Goal: Information Seeking & Learning: Learn about a topic

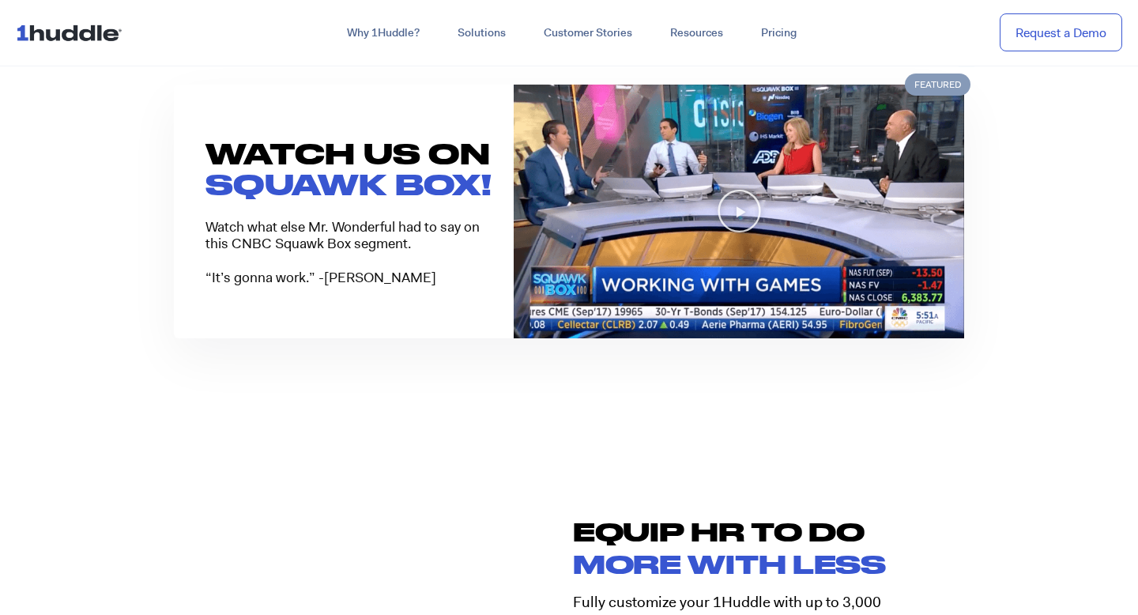
scroll to position [1297, 0]
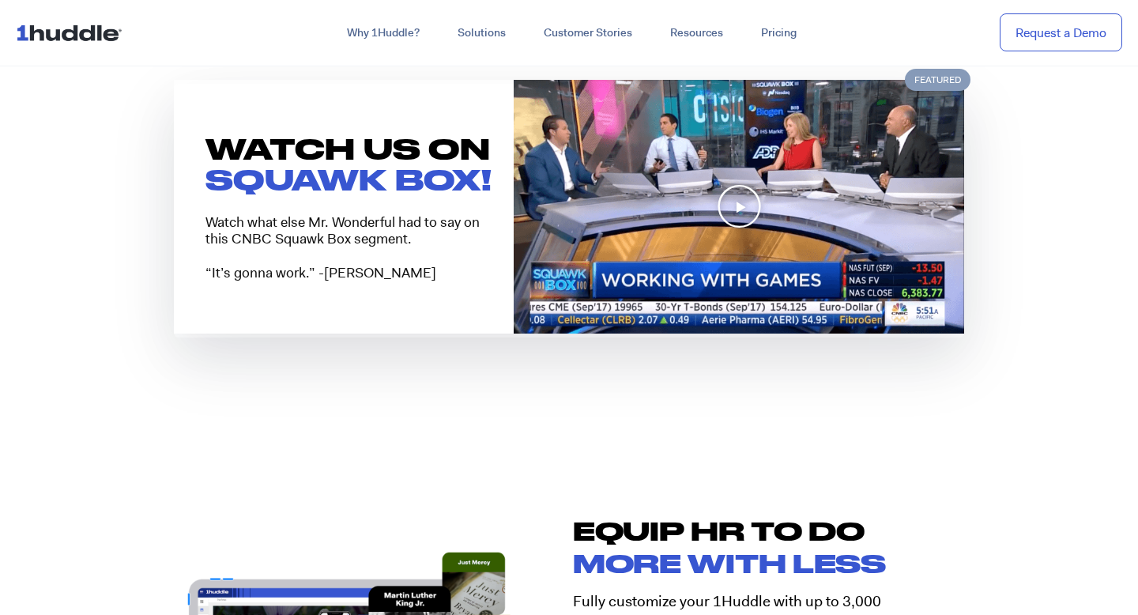
click at [748, 206] on icon "Play Video" at bounding box center [739, 206] width 45 height 45
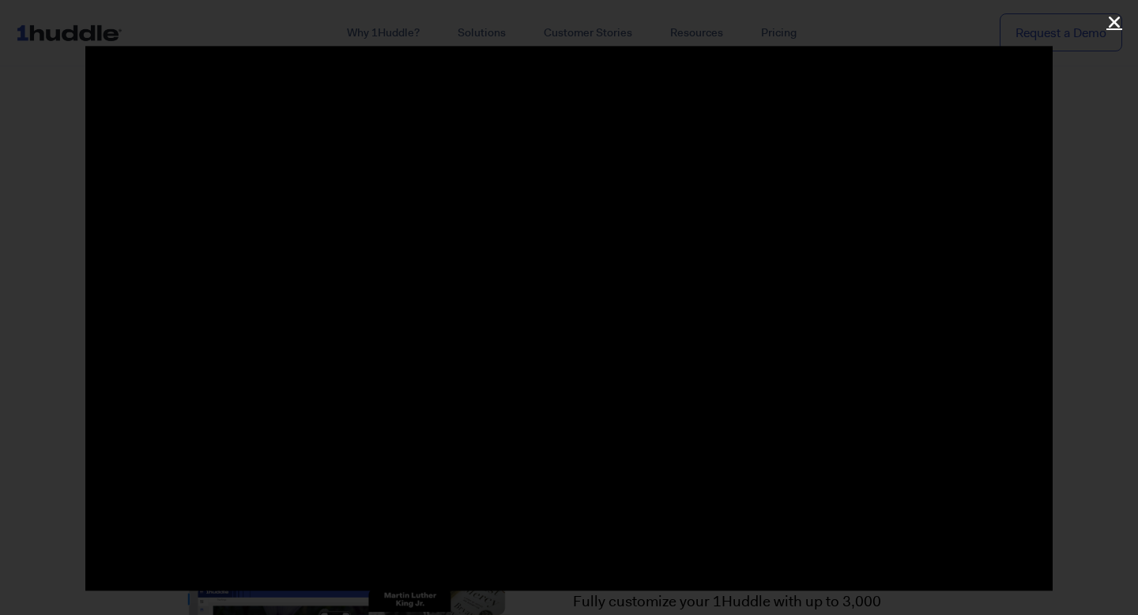
click at [1114, 18] on icon "Close (Esc)" at bounding box center [1114, 22] width 16 height 16
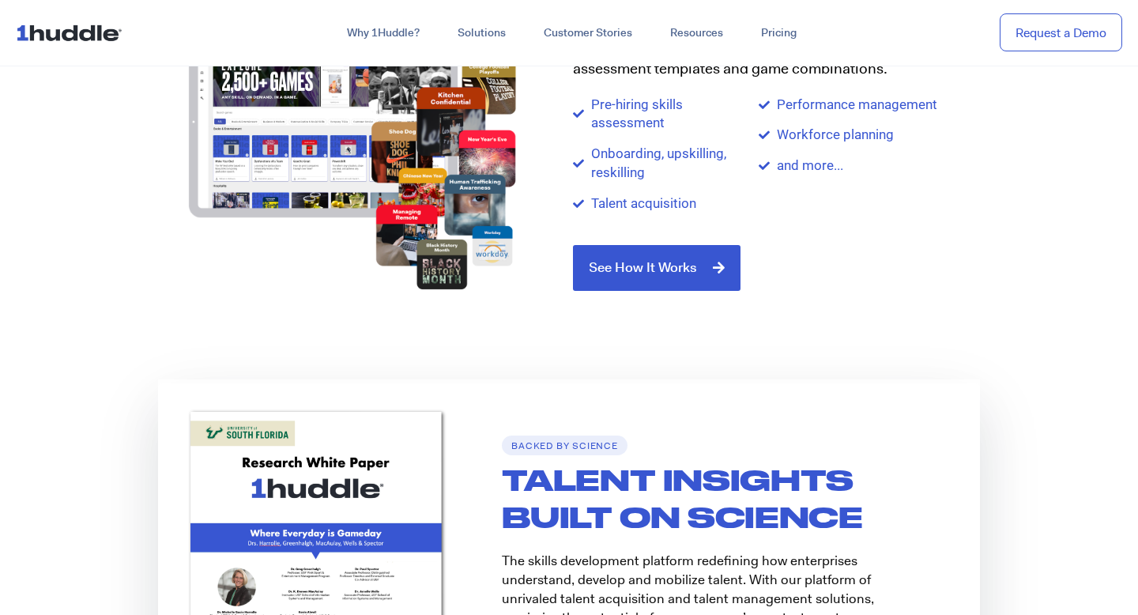
scroll to position [1839, 0]
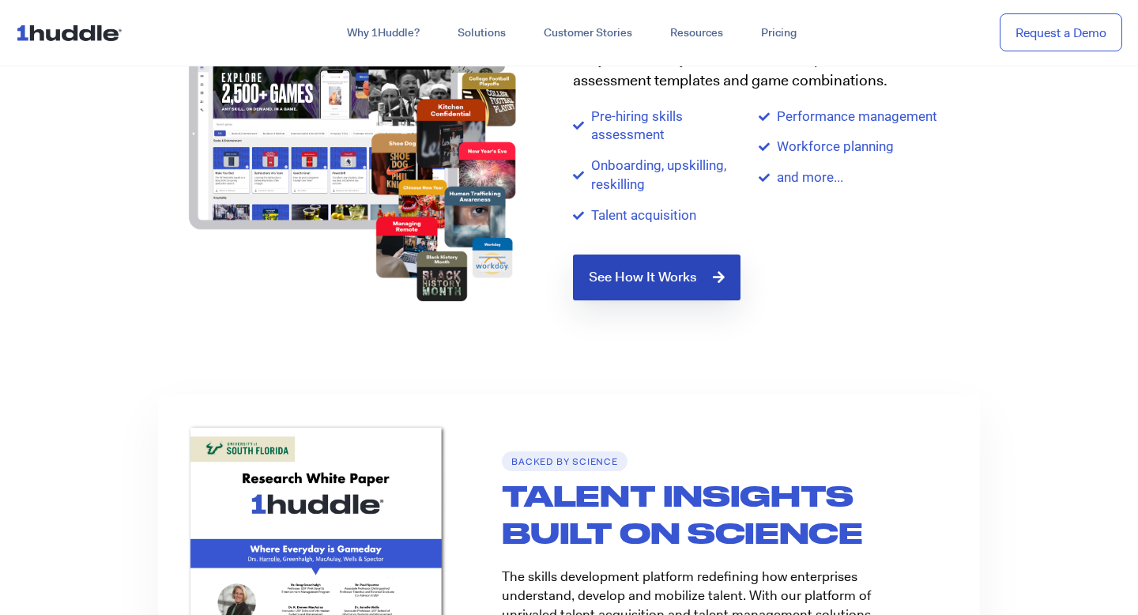
click at [649, 284] on span "See How It Works" at bounding box center [643, 277] width 108 height 14
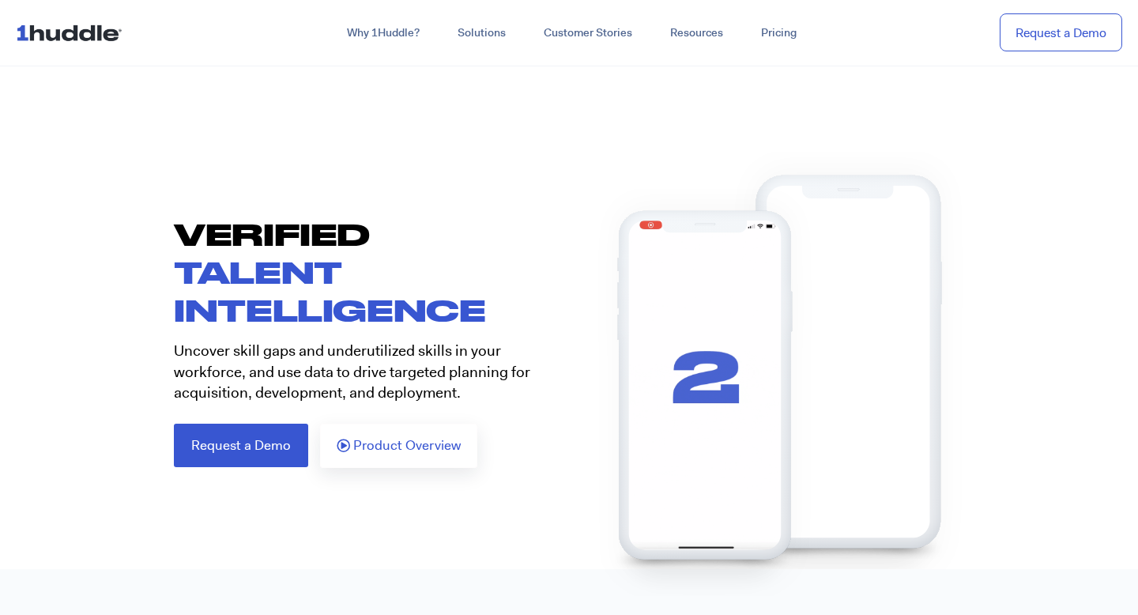
scroll to position [41, 0]
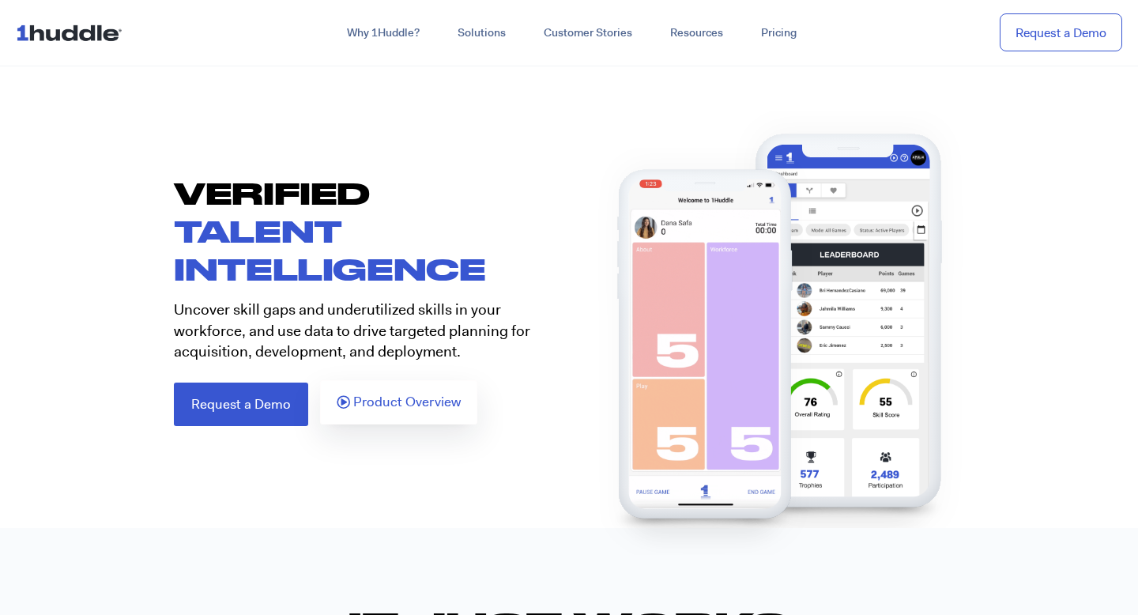
click at [427, 391] on link "Product Overview" at bounding box center [398, 402] width 157 height 44
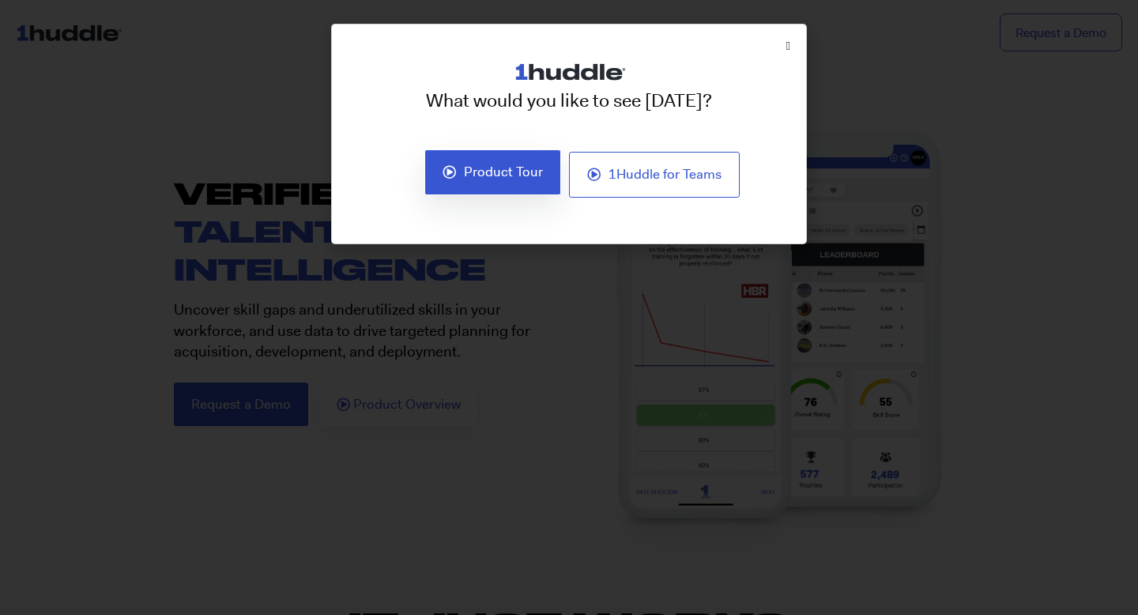
click at [549, 181] on link "Product Tour" at bounding box center [492, 172] width 137 height 46
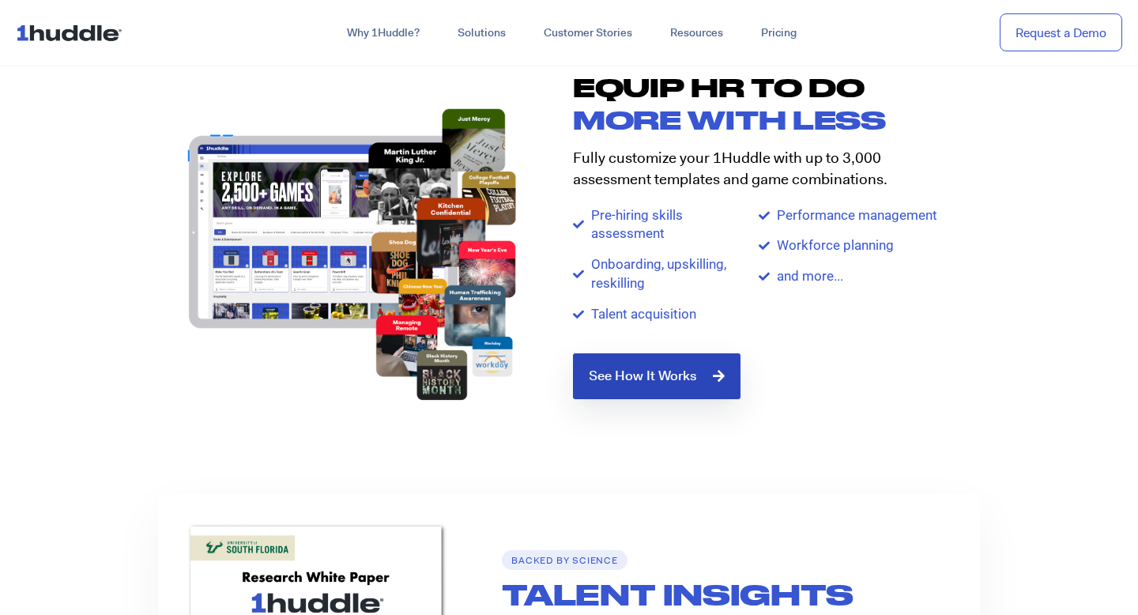
scroll to position [1719, 0]
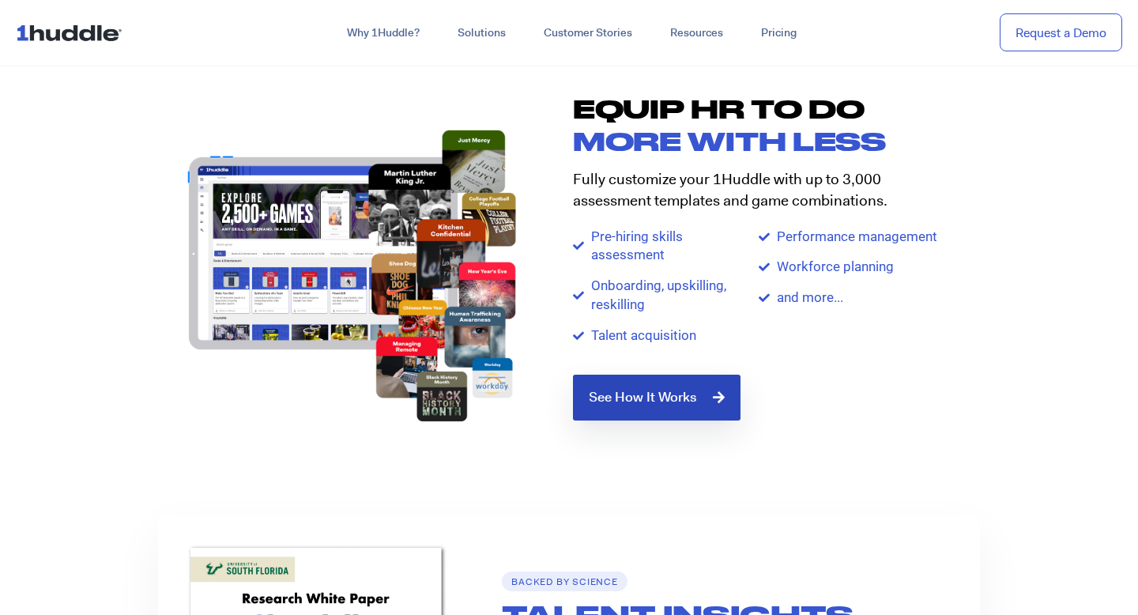
click at [699, 392] on span "See How It Works" at bounding box center [657, 397] width 136 height 14
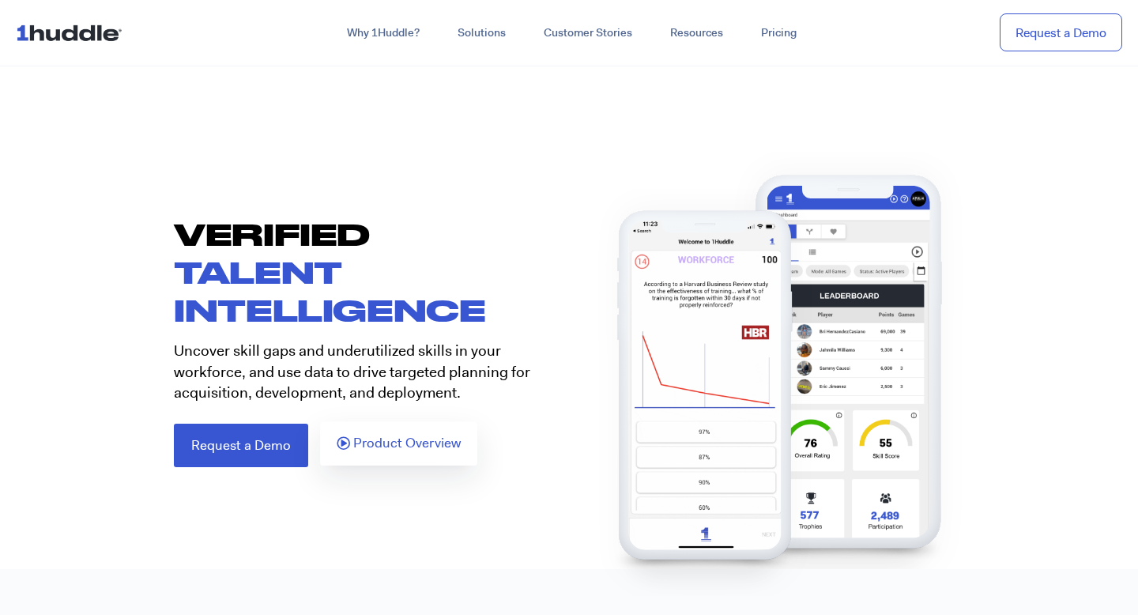
click at [367, 443] on span "Product Overview" at bounding box center [406, 443] width 107 height 14
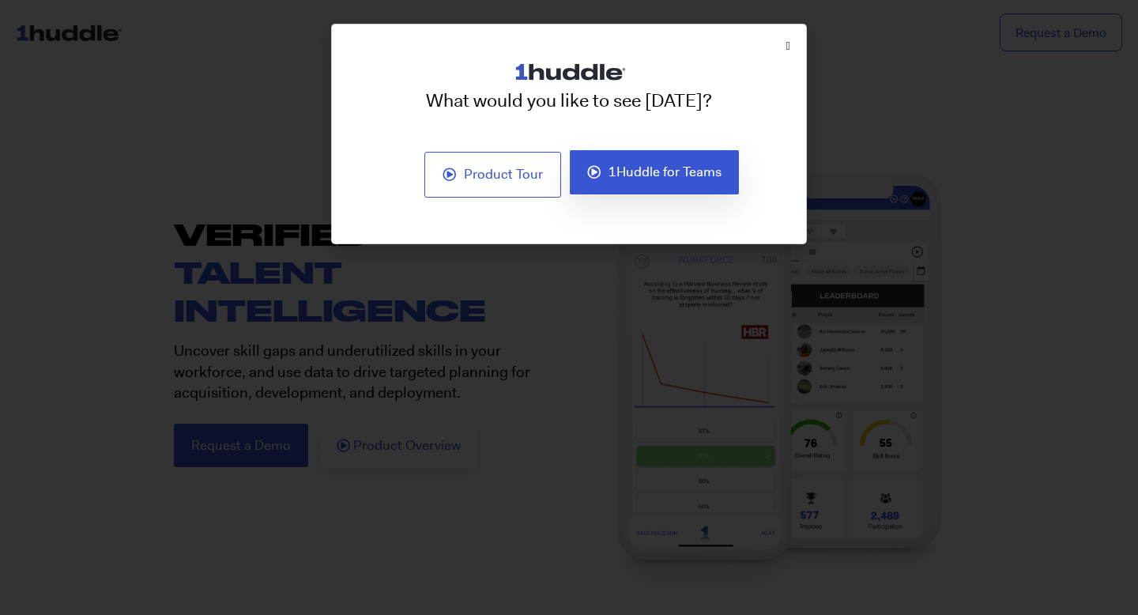
click at [702, 165] on span "1Huddle for Teams" at bounding box center [664, 172] width 113 height 14
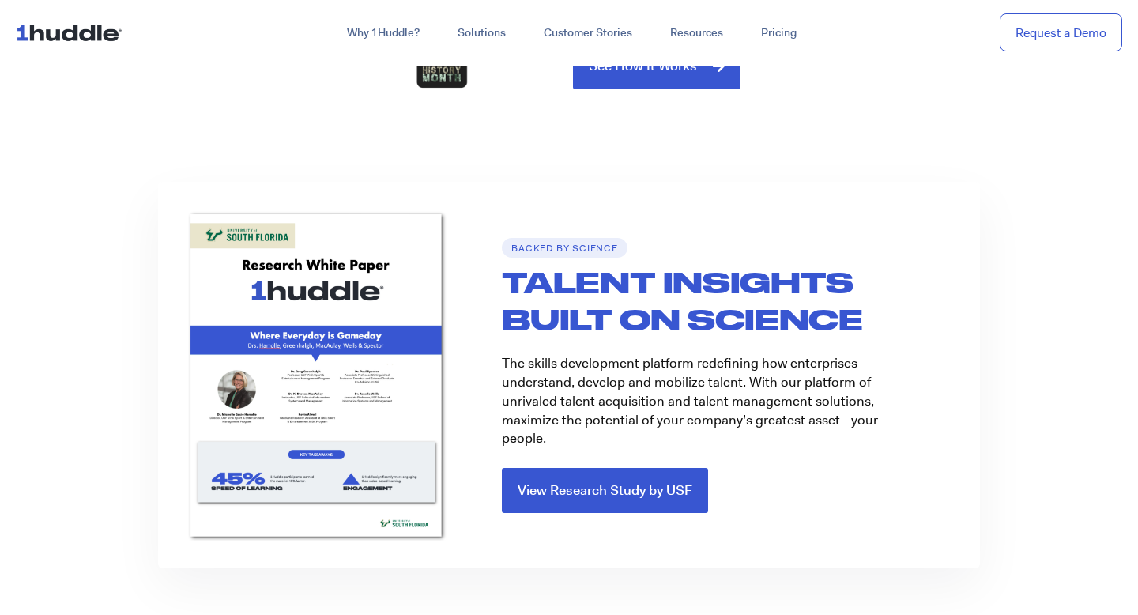
scroll to position [2069, 0]
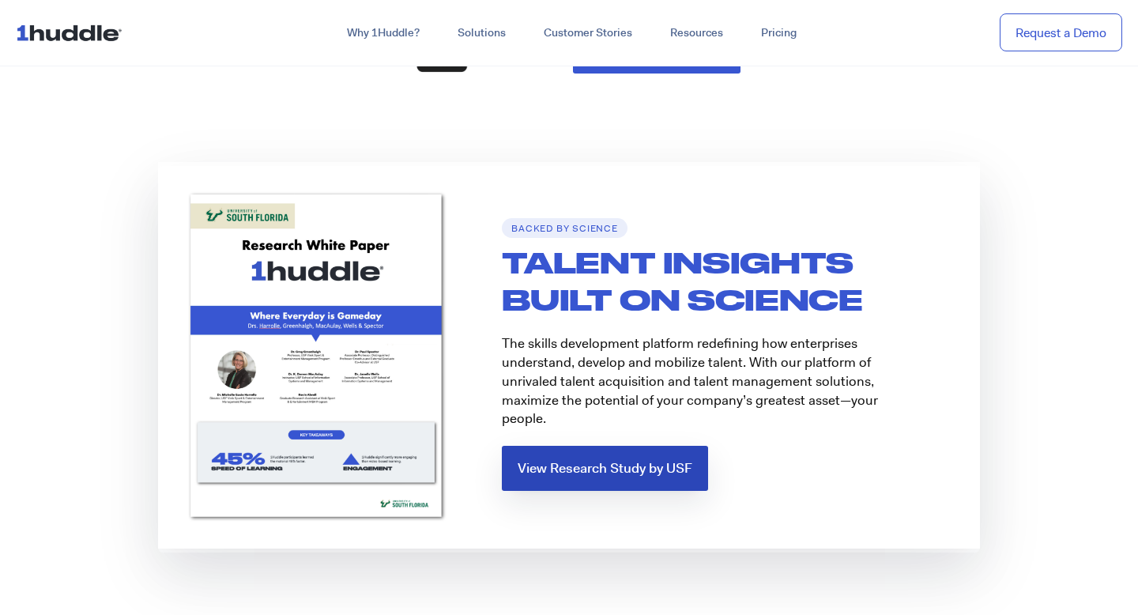
click at [535, 446] on link "View Research Study by USF" at bounding box center [605, 468] width 206 height 45
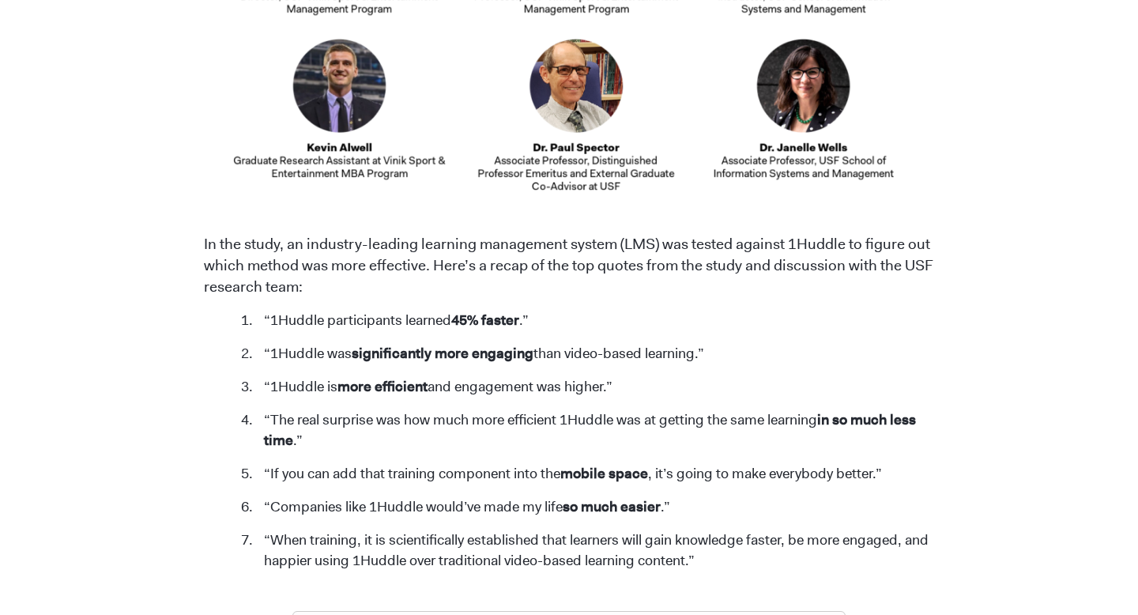
scroll to position [1088, 0]
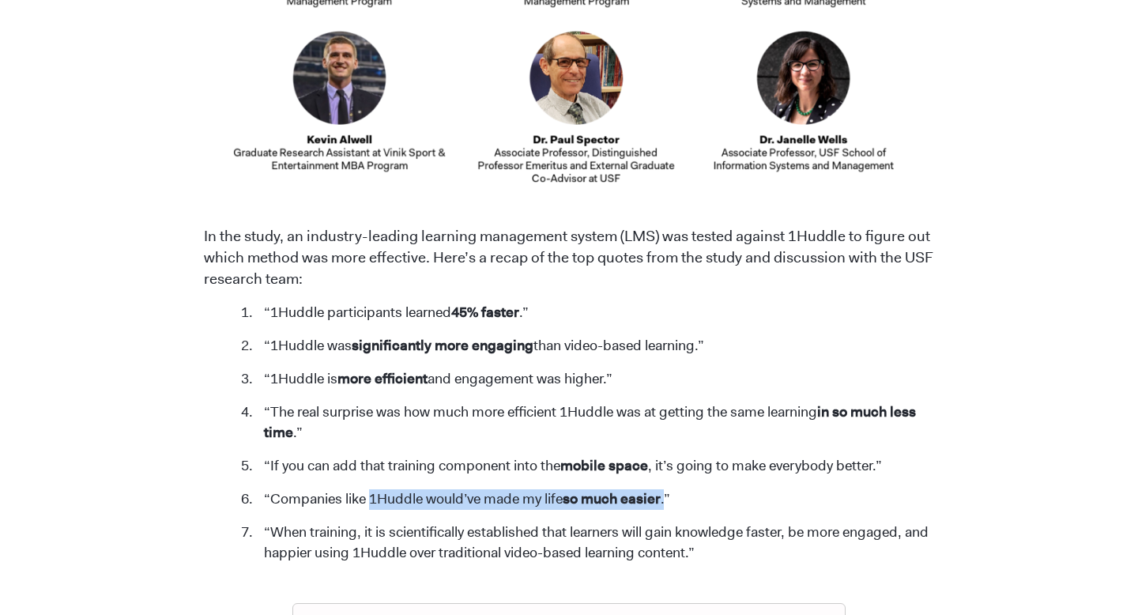
drag, startPoint x: 371, startPoint y: 495, endPoint x: 666, endPoint y: 493, distance: 294.7
click at [666, 493] on li "“Companies like 1Huddle would’ve made my life so much easier .”" at bounding box center [595, 499] width 679 height 21
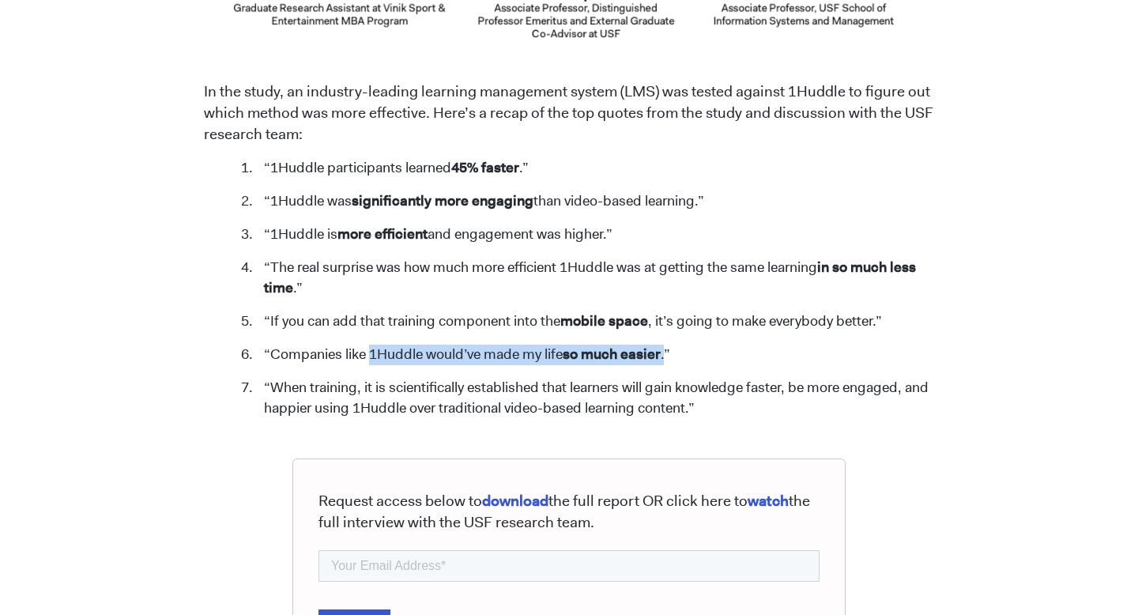
scroll to position [1239, 0]
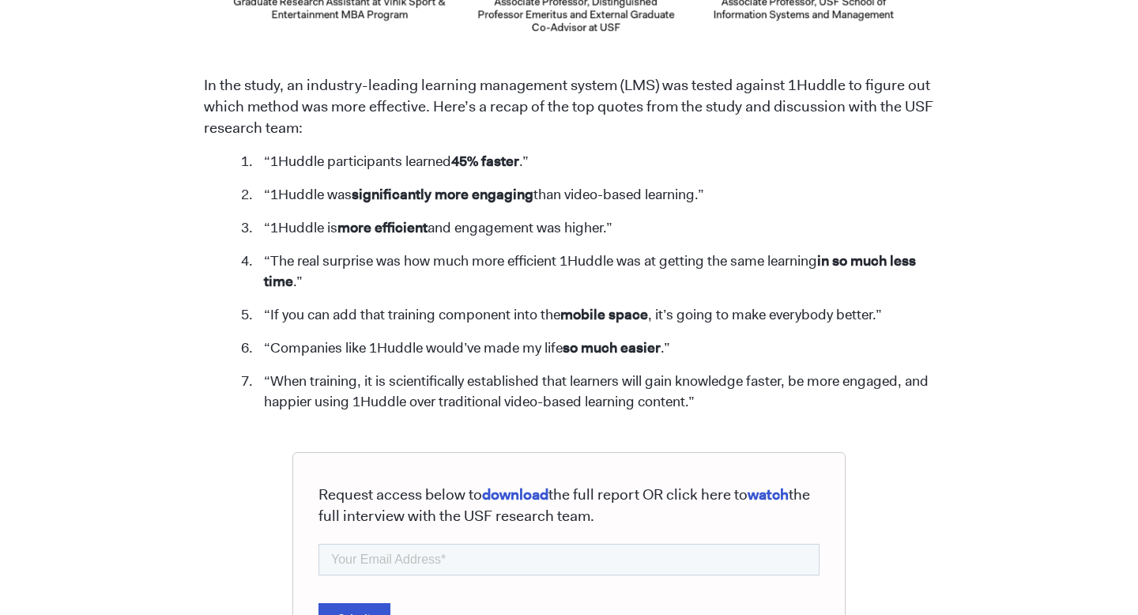
drag, startPoint x: 655, startPoint y: 378, endPoint x: 746, endPoint y: 414, distance: 97.9
click at [746, 414] on span "We always get asked: Does 1Huddle work? So, we put it to the test. The Universi…" at bounding box center [569, 94] width 731 height 1152
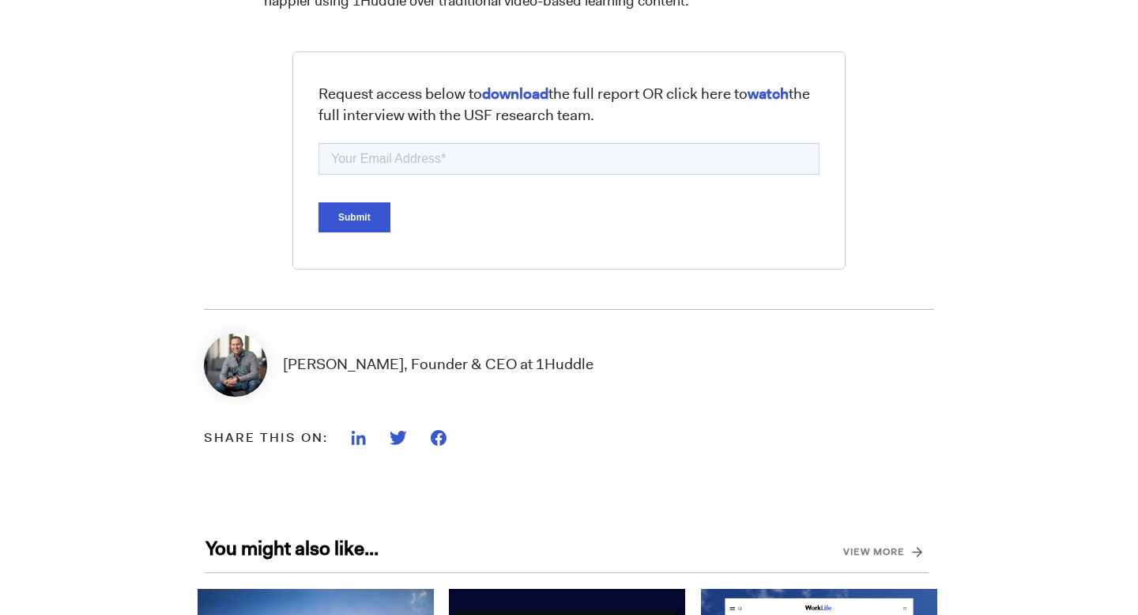
scroll to position [1763, 0]
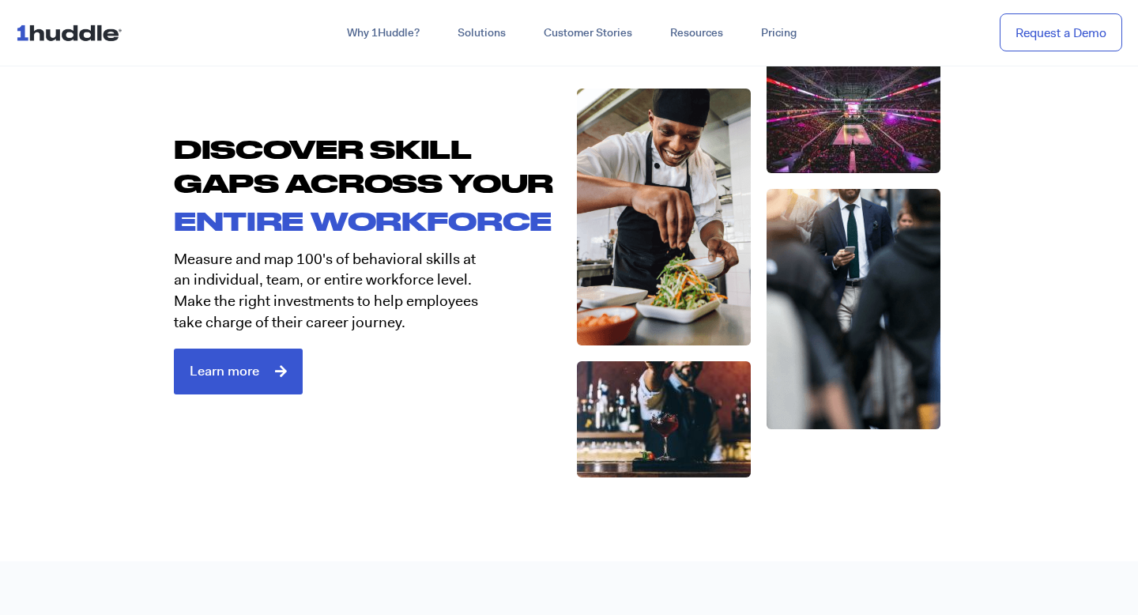
scroll to position [2637, 0]
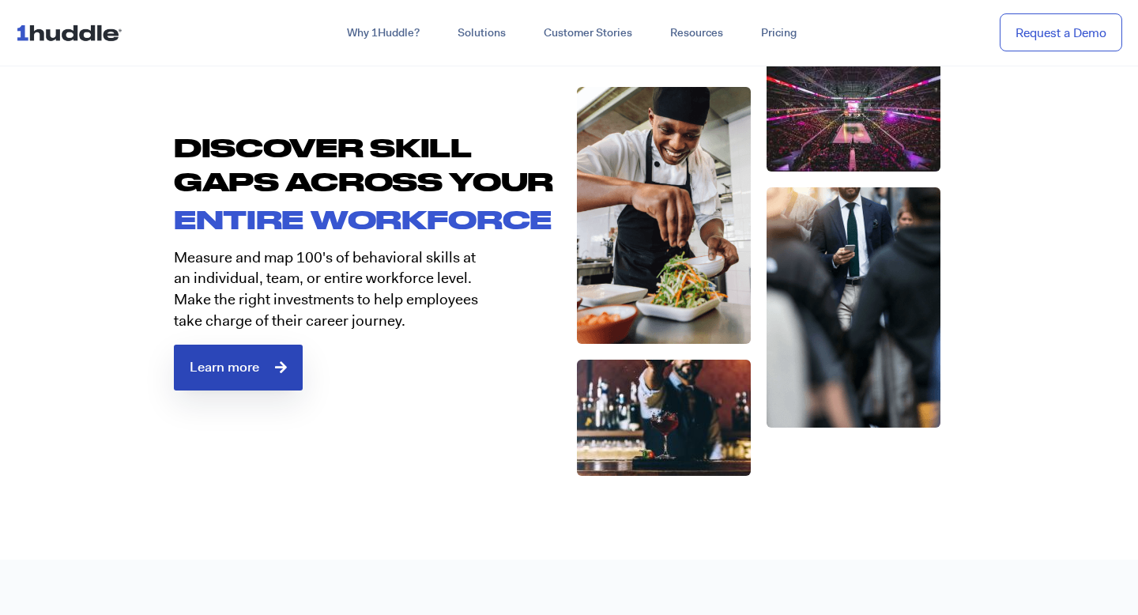
click at [270, 360] on span "Learn more" at bounding box center [238, 367] width 97 height 14
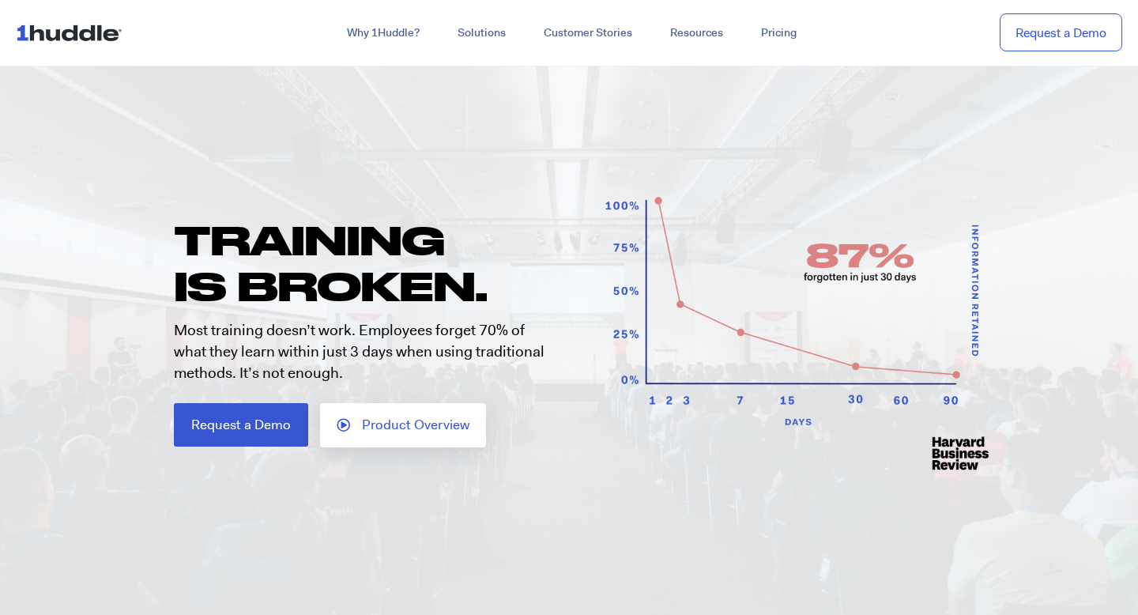
scroll to position [84, 0]
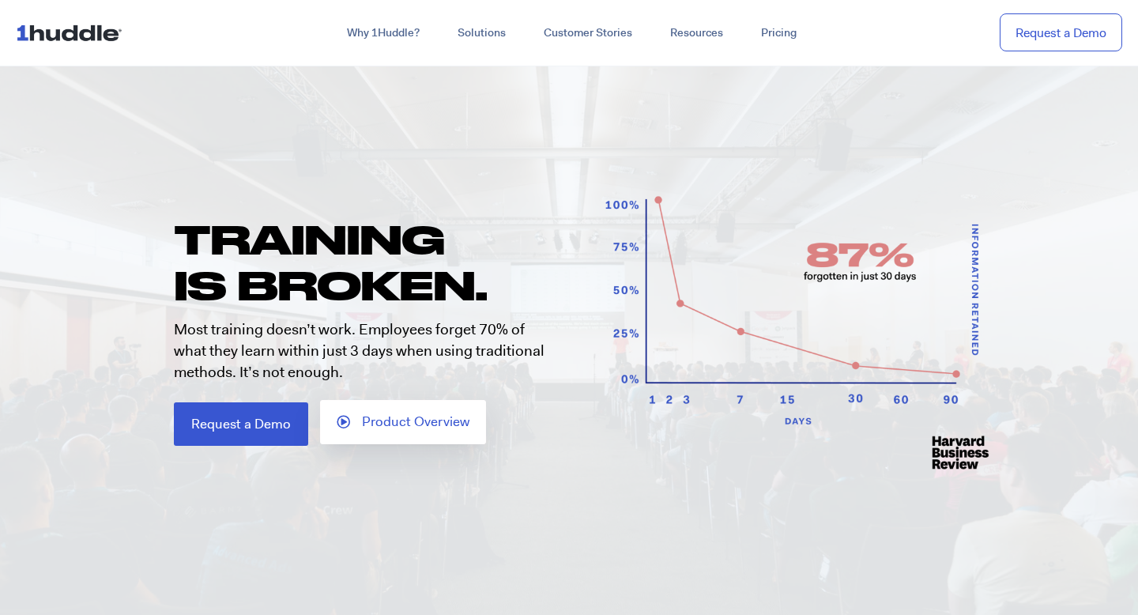
click at [363, 412] on link "Product Overview" at bounding box center [403, 422] width 166 height 44
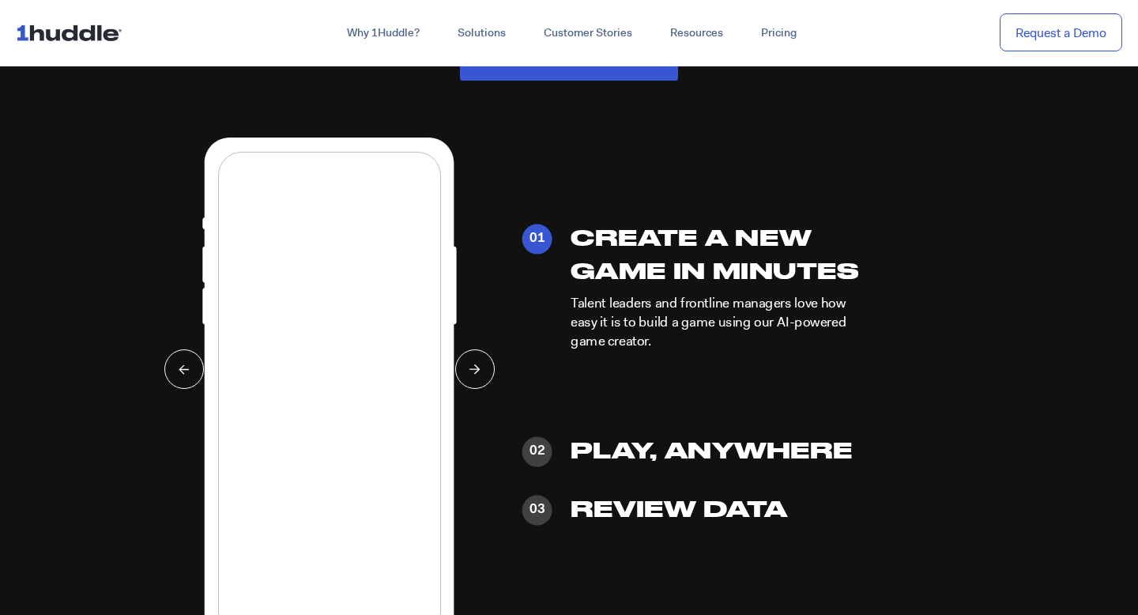
scroll to position [3701, 0]
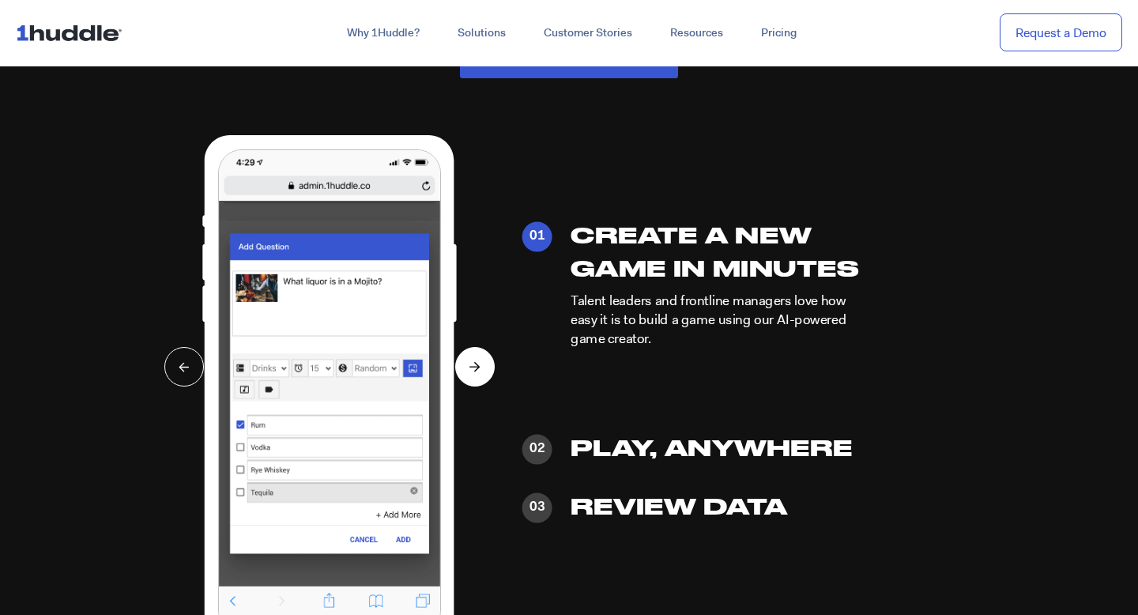
click at [480, 372] on button at bounding box center [475, 367] width 40 height 40
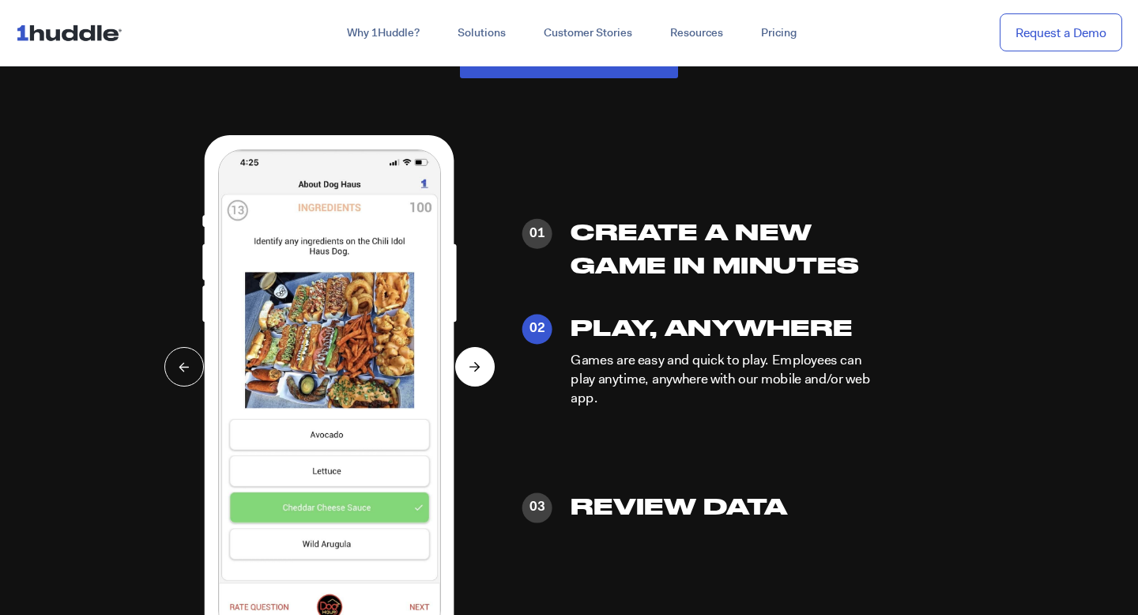
click at [480, 372] on button at bounding box center [475, 367] width 40 height 40
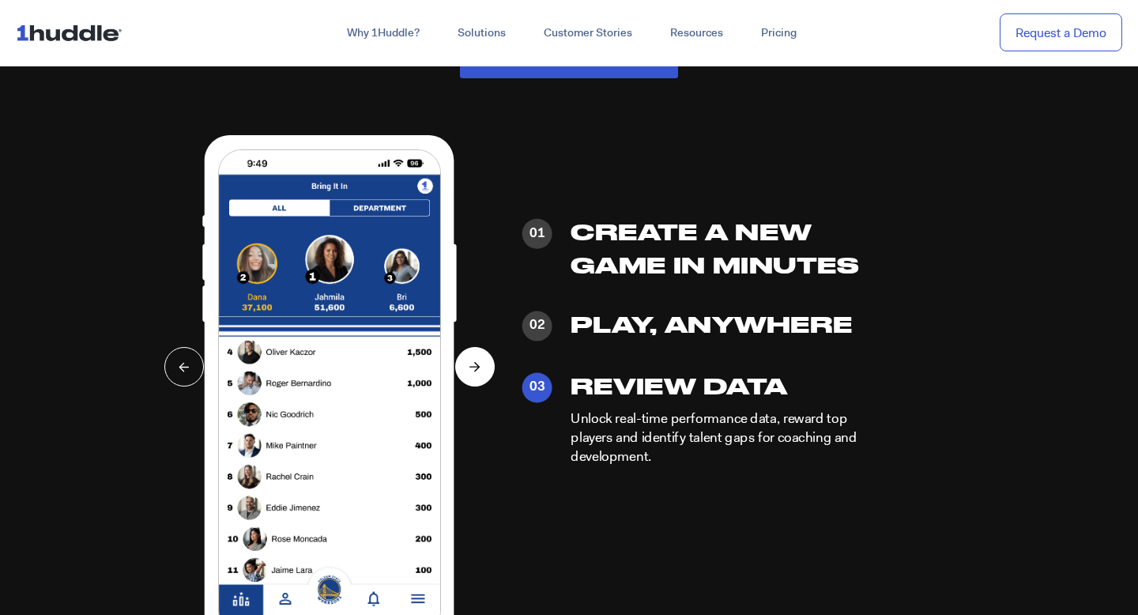
click at [480, 372] on button at bounding box center [475, 367] width 40 height 40
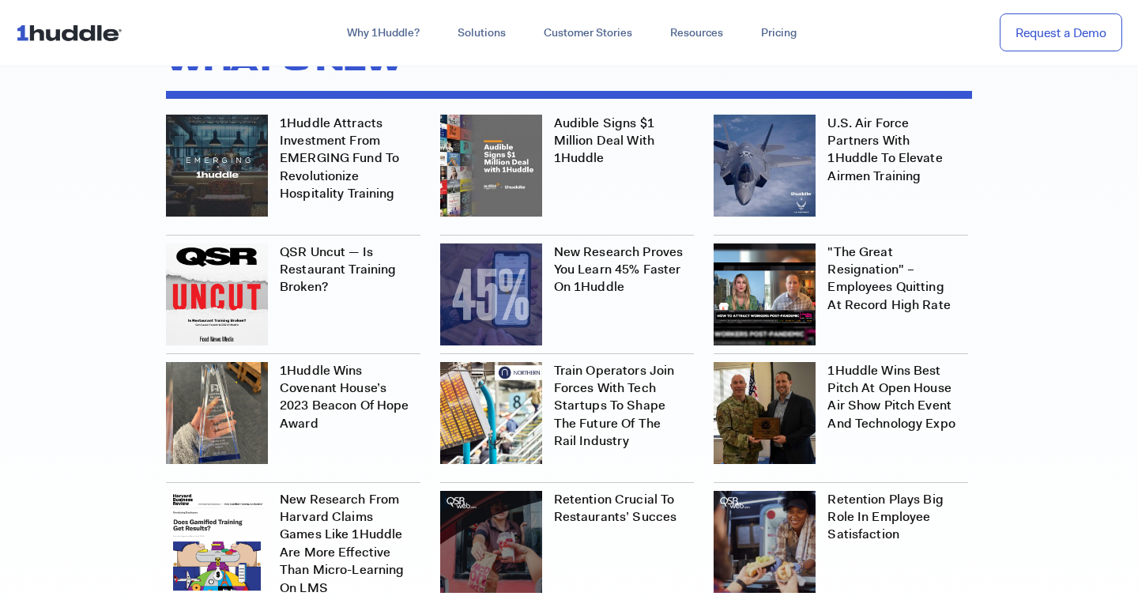
scroll to position [4861, 0]
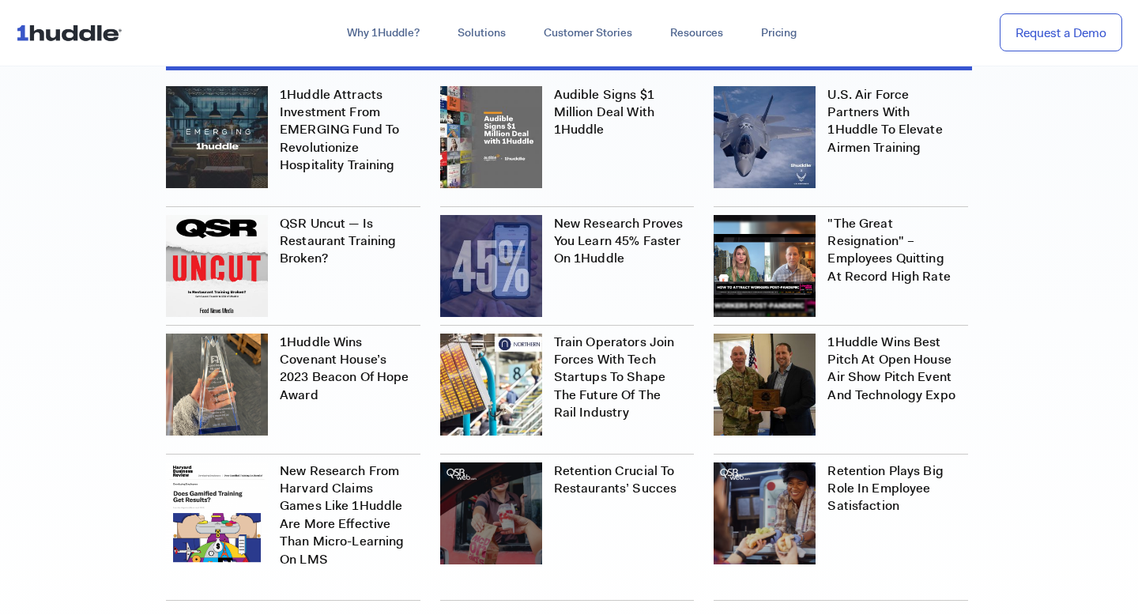
click at [347, 462] on link "New Research from Harvard Claims Games Like 1Huddle are More Effective than Mic…" at bounding box center [342, 514] width 124 height 105
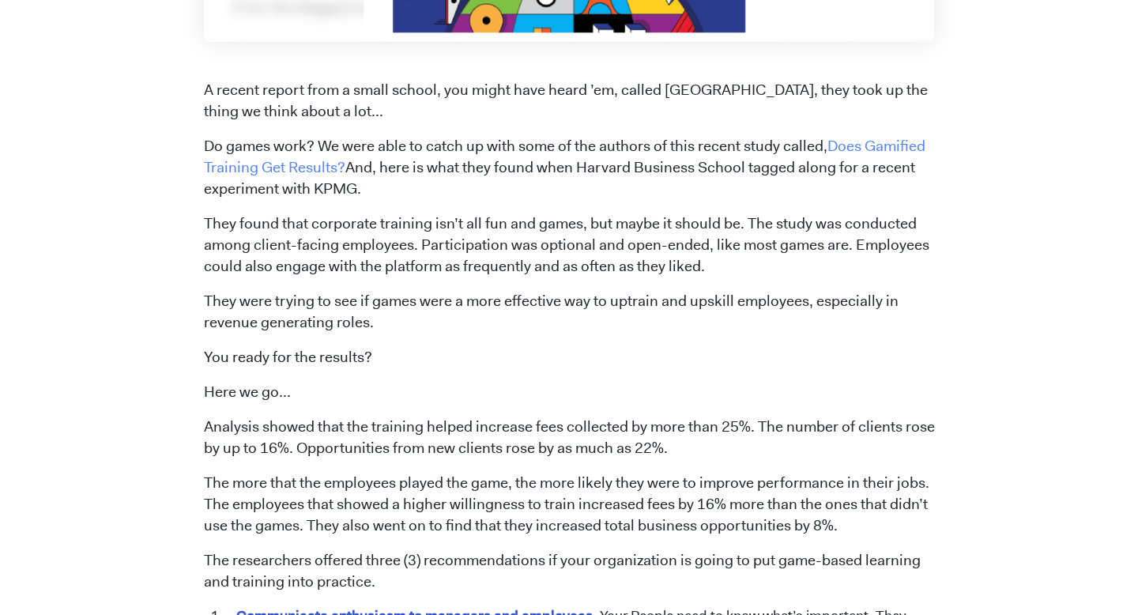
scroll to position [729, 0]
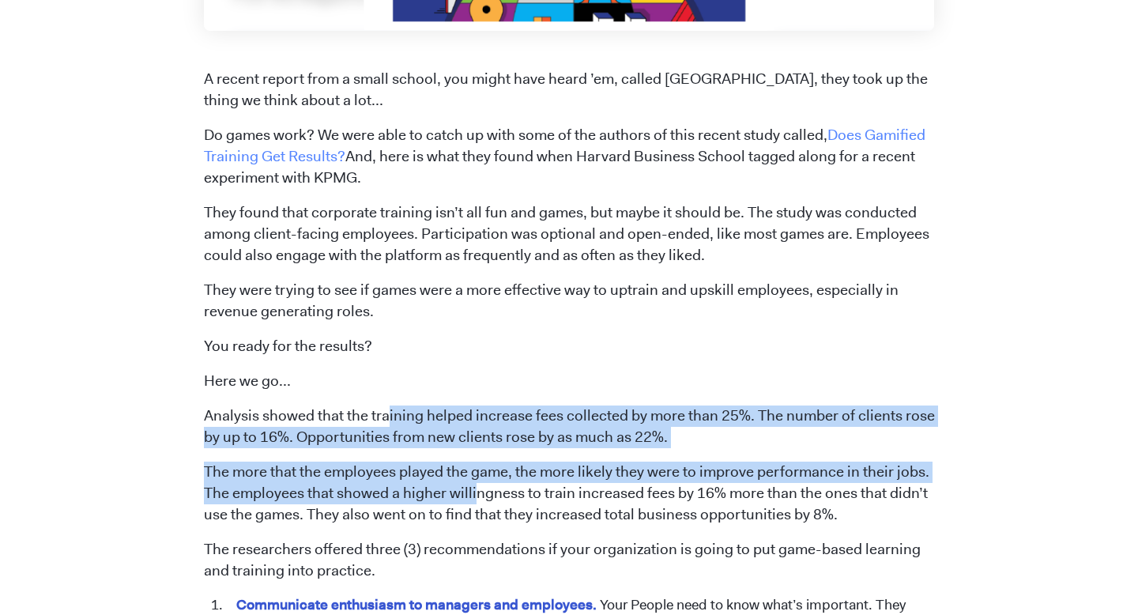
drag, startPoint x: 386, startPoint y: 414, endPoint x: 472, endPoint y: 488, distance: 113.2
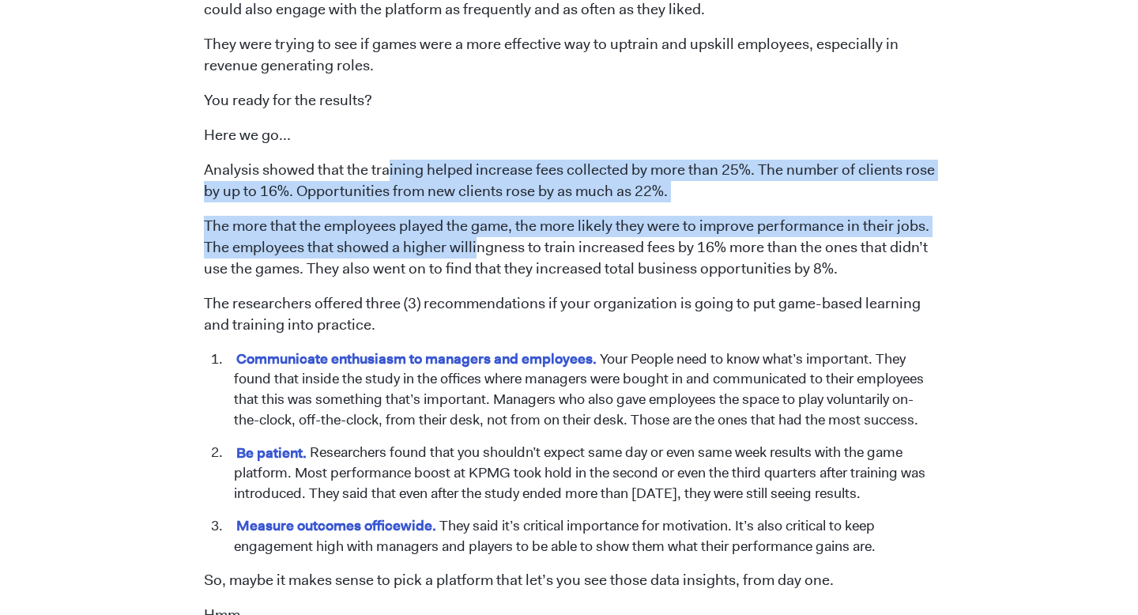
scroll to position [974, 0]
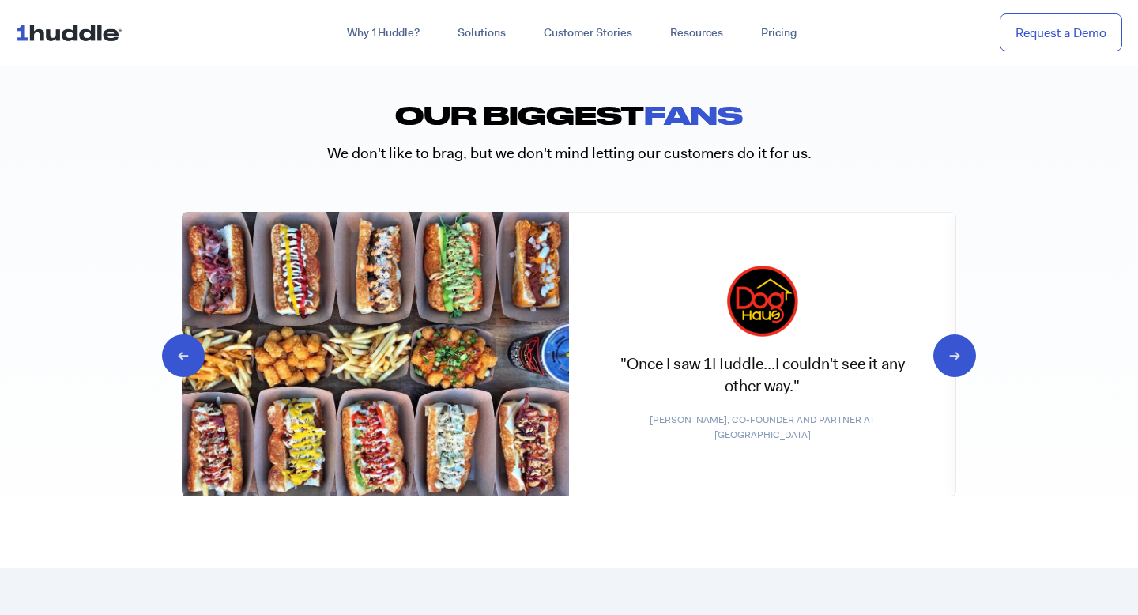
scroll to position [7623, 0]
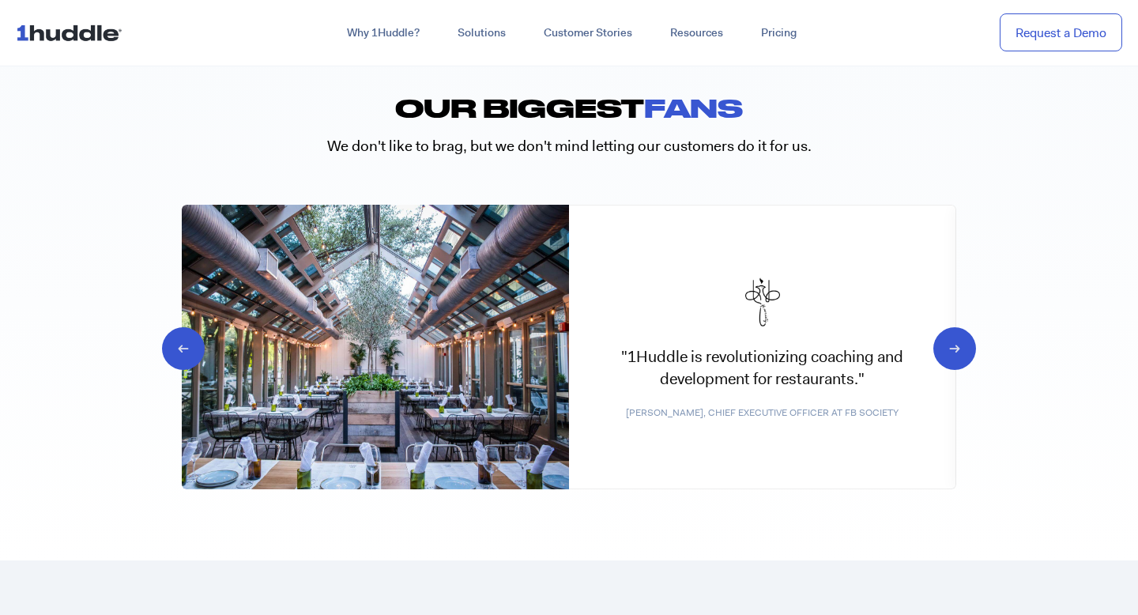
click at [947, 342] on icon "Next slide" at bounding box center [940, 347] width 15 height 16
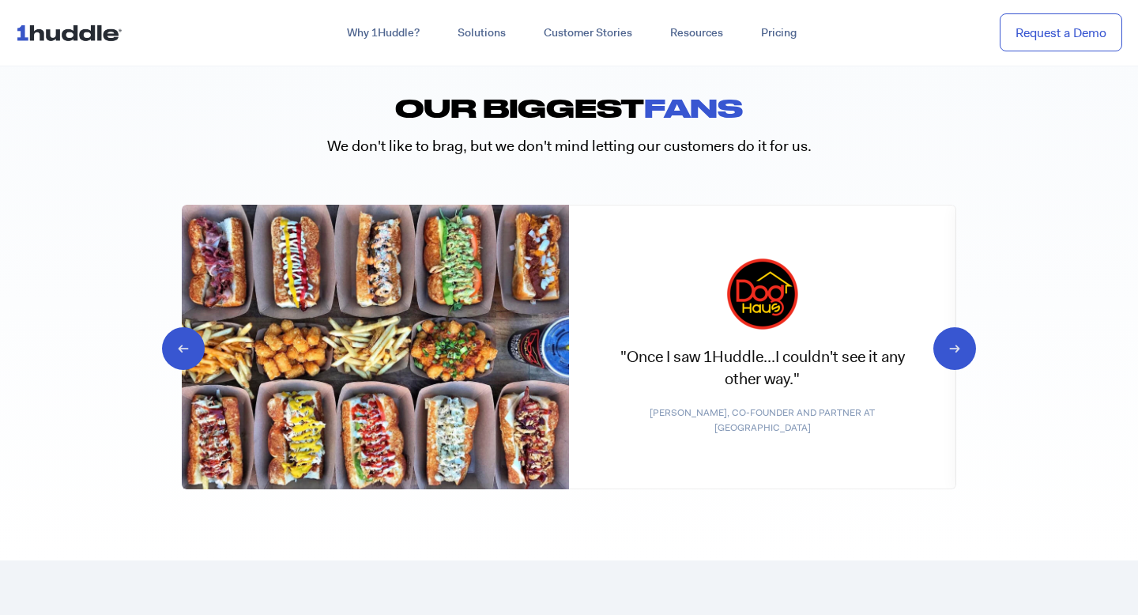
click at [947, 343] on icon "Next slide" at bounding box center [940, 347] width 15 height 16
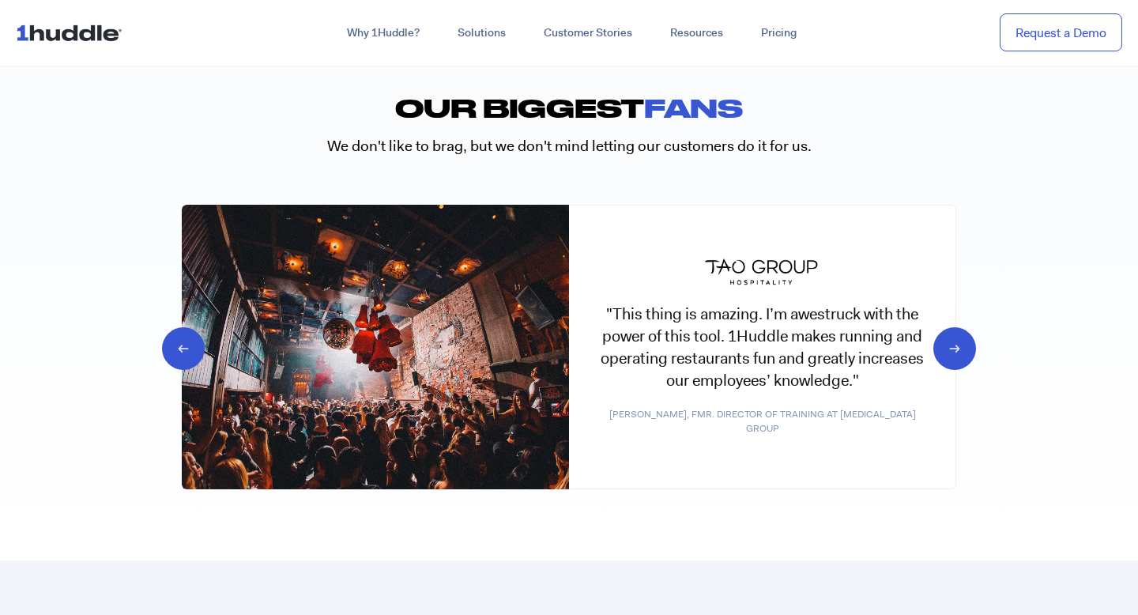
click at [947, 342] on icon "Next slide" at bounding box center [940, 347] width 15 height 16
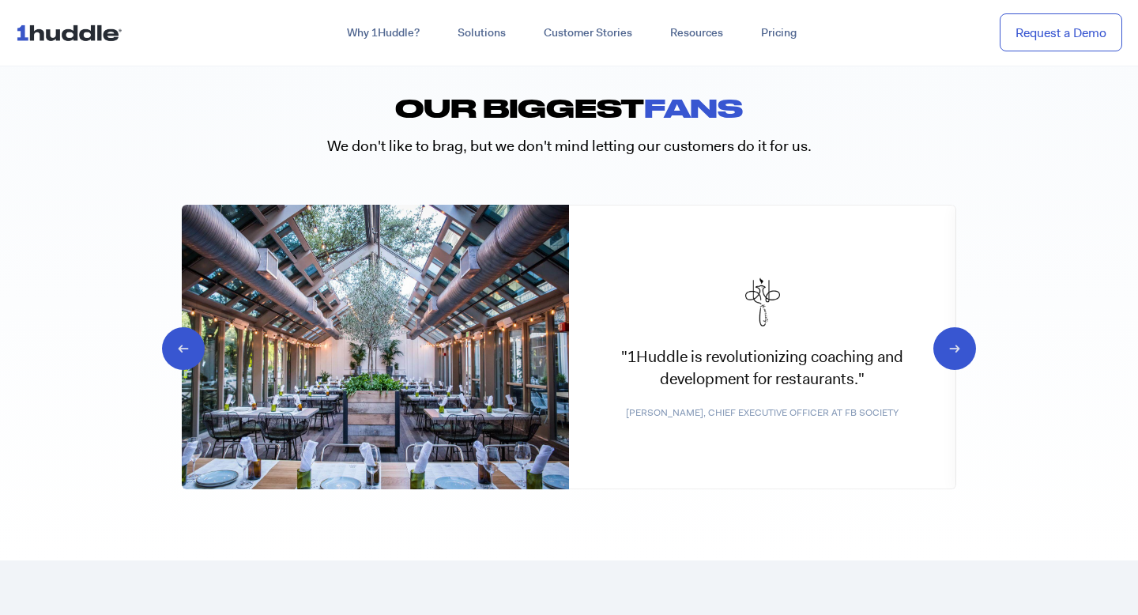
click at [947, 342] on icon "Next slide" at bounding box center [940, 347] width 15 height 16
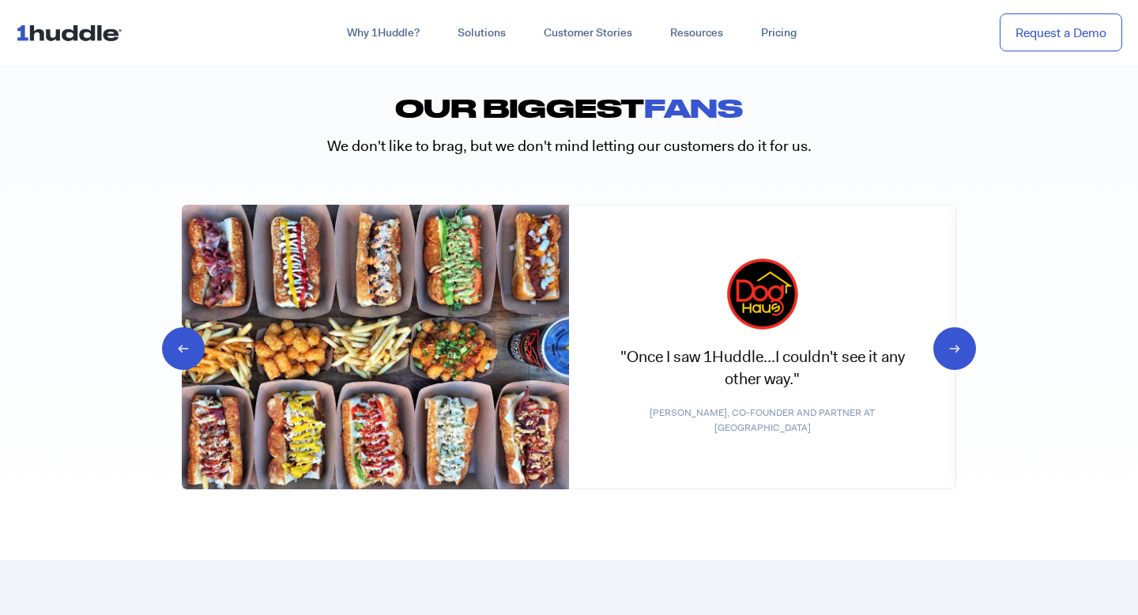
click at [948, 345] on icon "Next slide" at bounding box center [940, 347] width 15 height 16
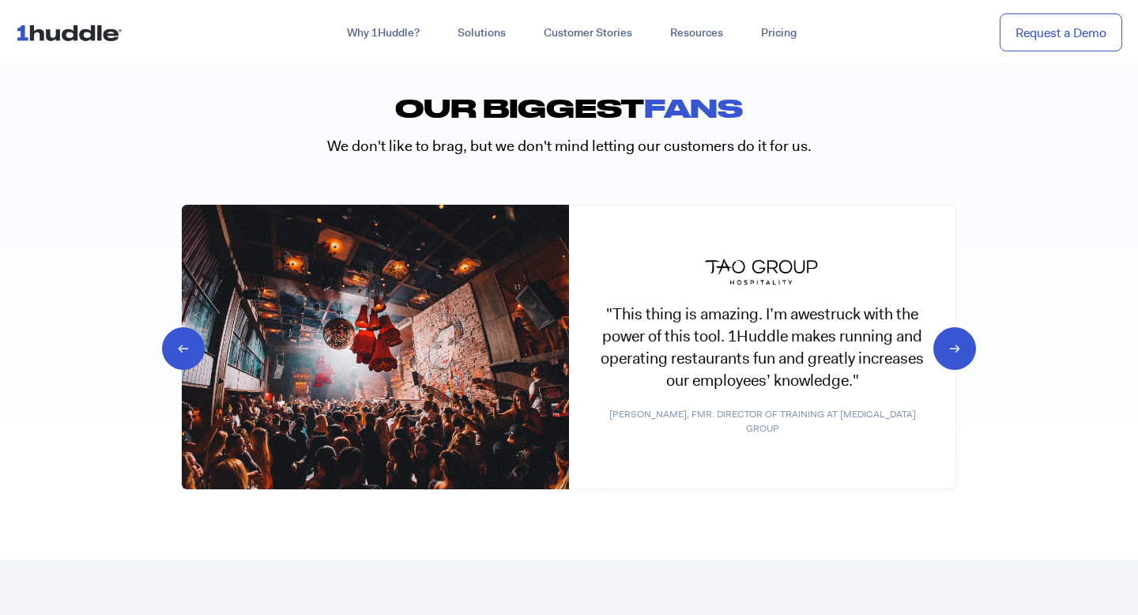
click at [948, 346] on icon "Next slide" at bounding box center [940, 347] width 15 height 16
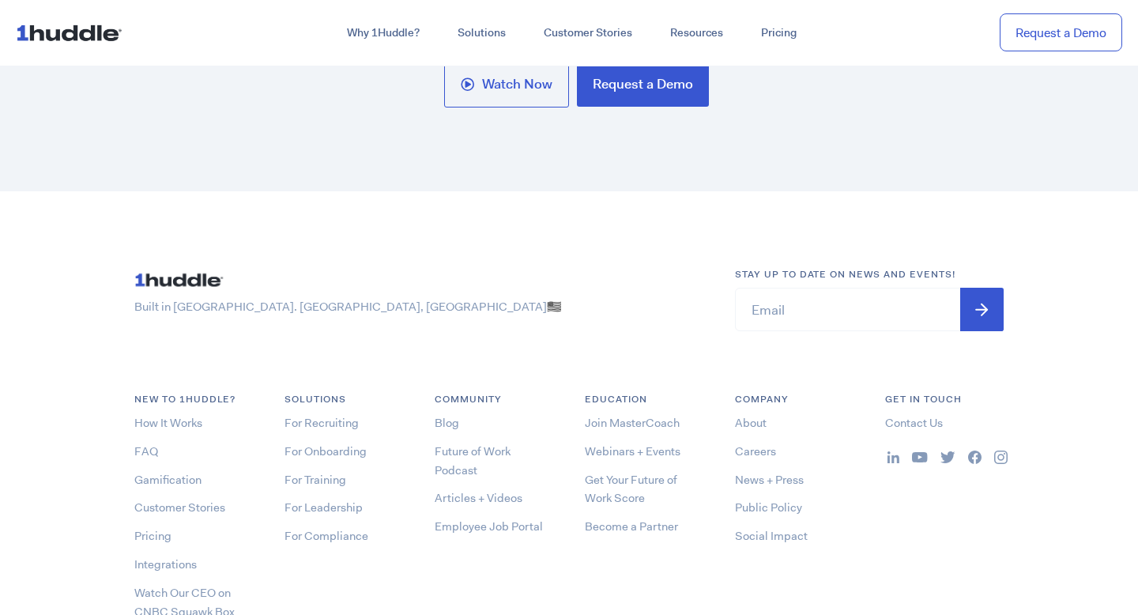
scroll to position [8297, 0]
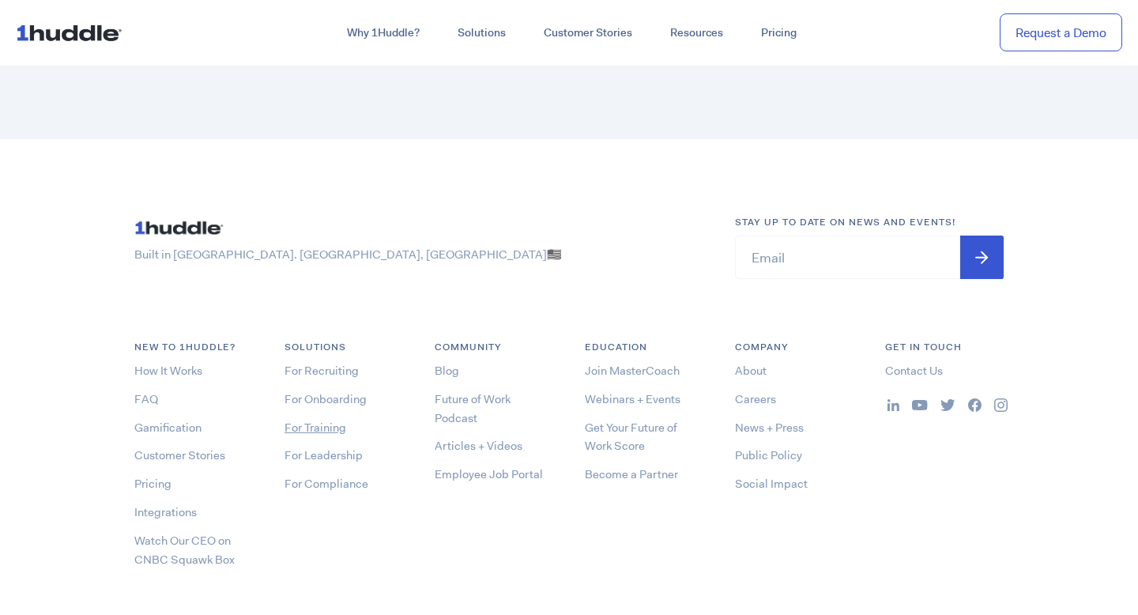
click at [341, 424] on link "For Training" at bounding box center [315, 428] width 62 height 16
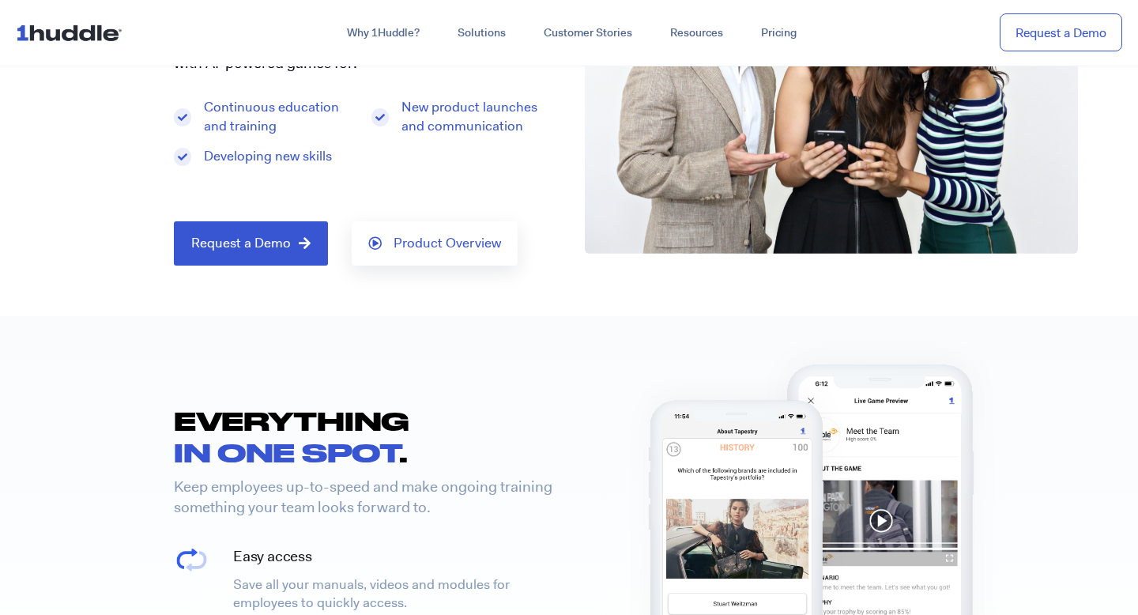
scroll to position [392, 0]
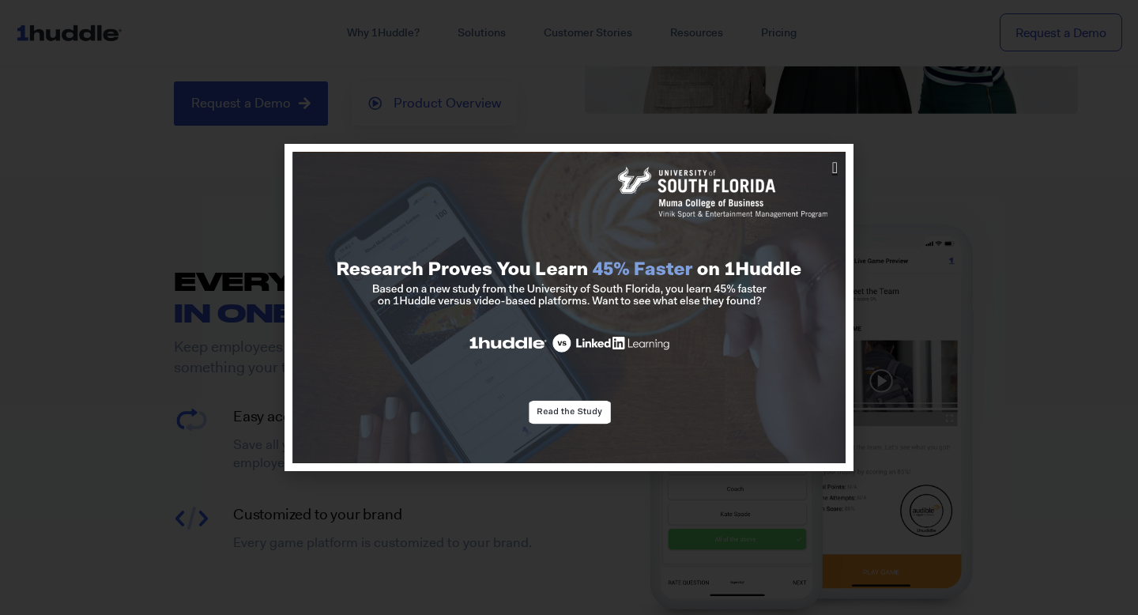
click at [836, 168] on icon "Close" at bounding box center [835, 168] width 6 height 16
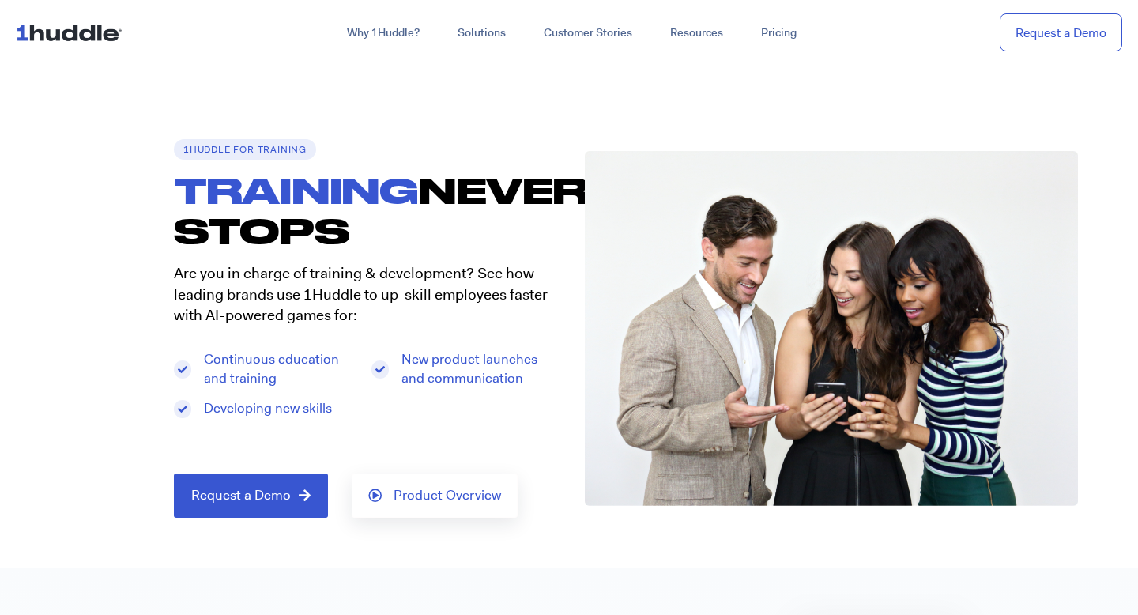
scroll to position [2, 0]
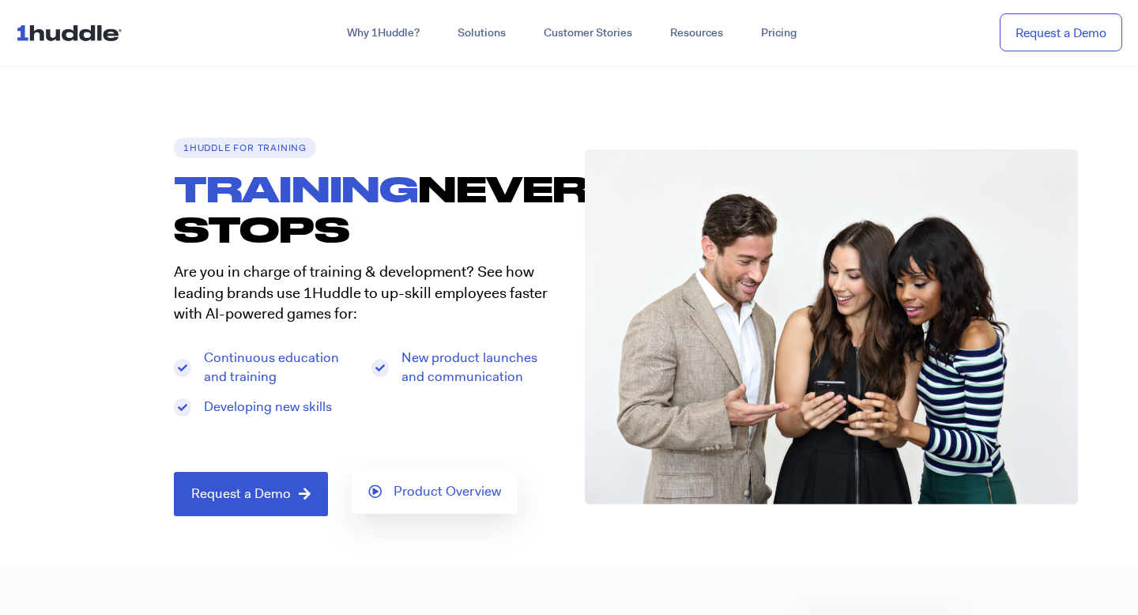
click at [476, 495] on span "Product Overview" at bounding box center [446, 491] width 107 height 14
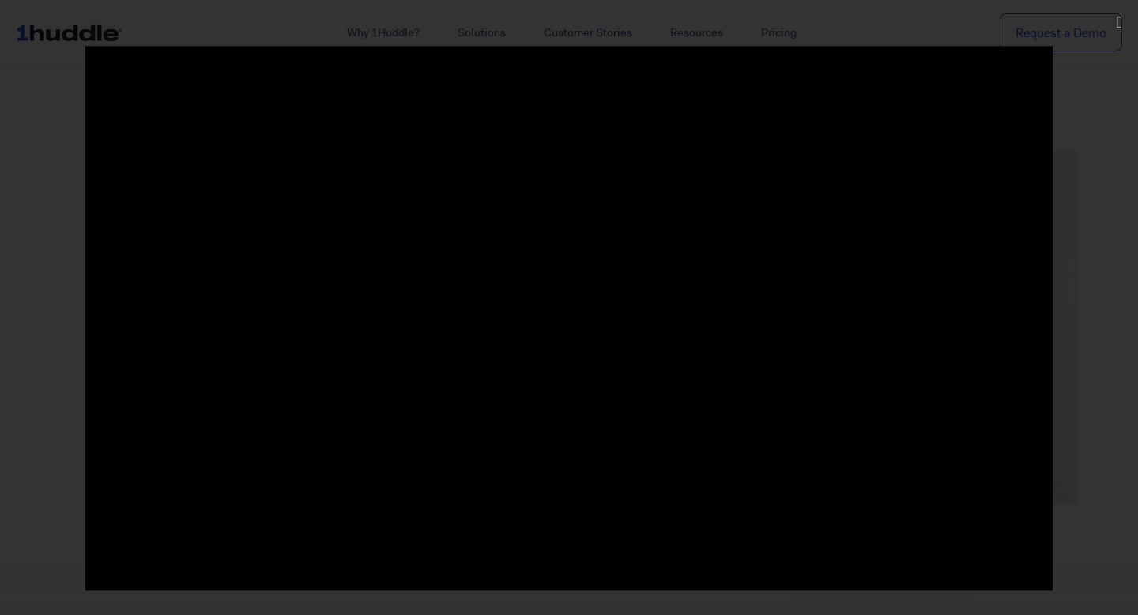
click at [1088, 557] on div at bounding box center [569, 307] width 1138 height 522
click at [41, 143] on div at bounding box center [569, 307] width 1138 height 522
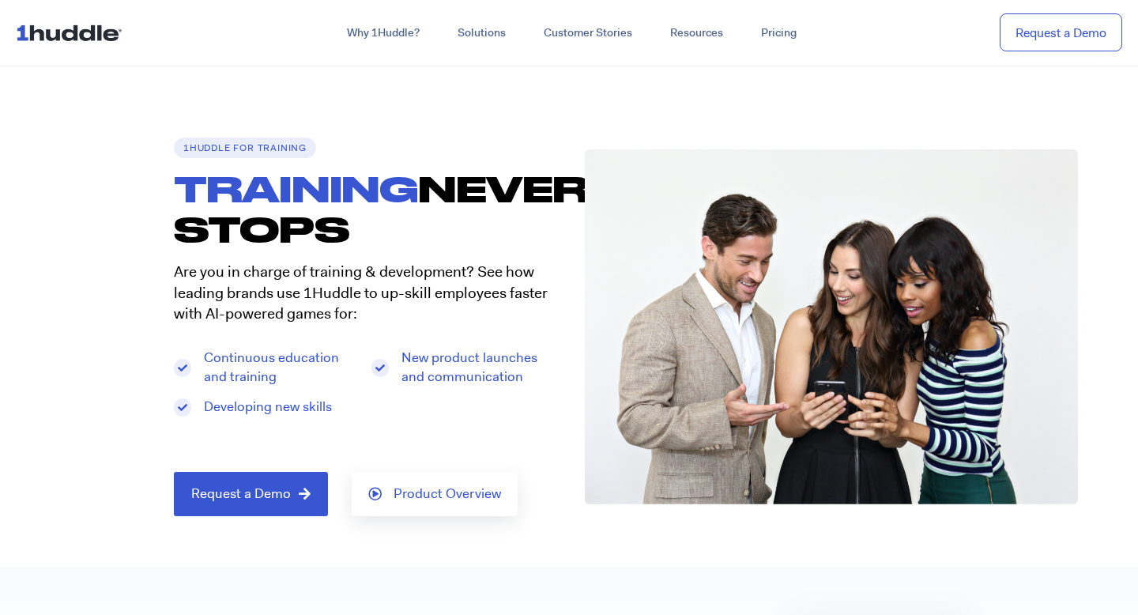
scroll to position [0, 0]
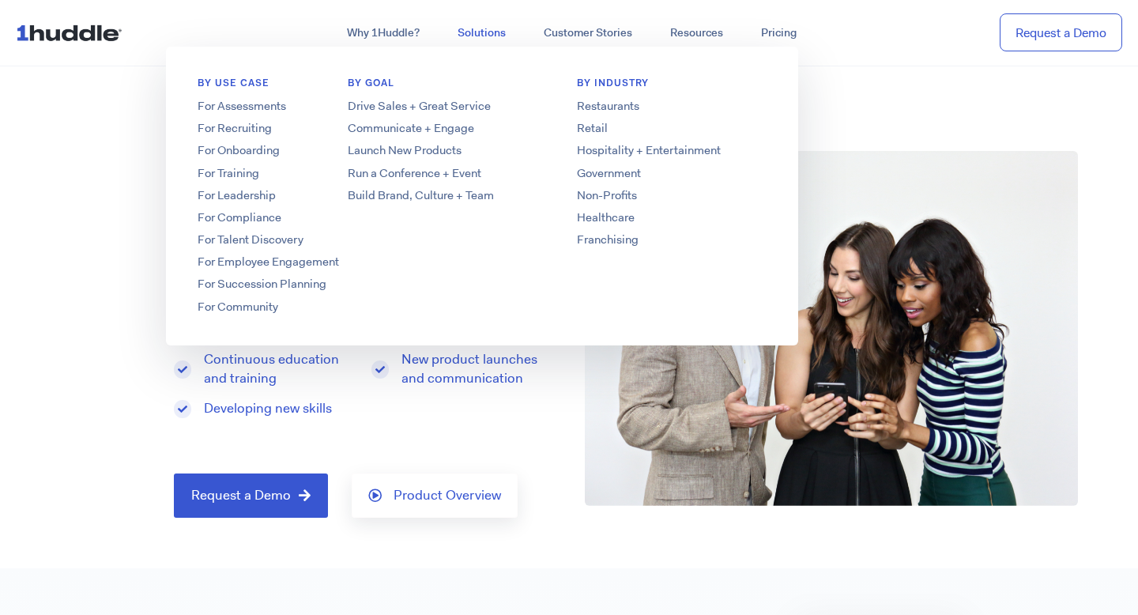
click at [482, 33] on link "Solutions" at bounding box center [482, 33] width 86 height 28
click at [482, 35] on link "Solutions" at bounding box center [482, 33] width 86 height 28
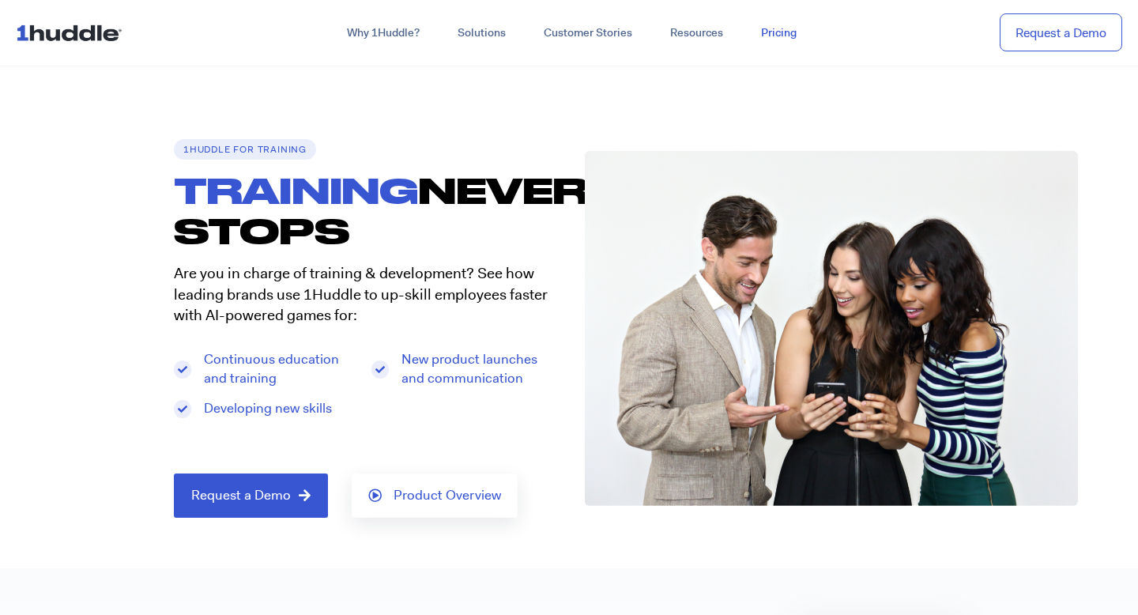
click at [766, 32] on link "Pricing" at bounding box center [778, 33] width 73 height 28
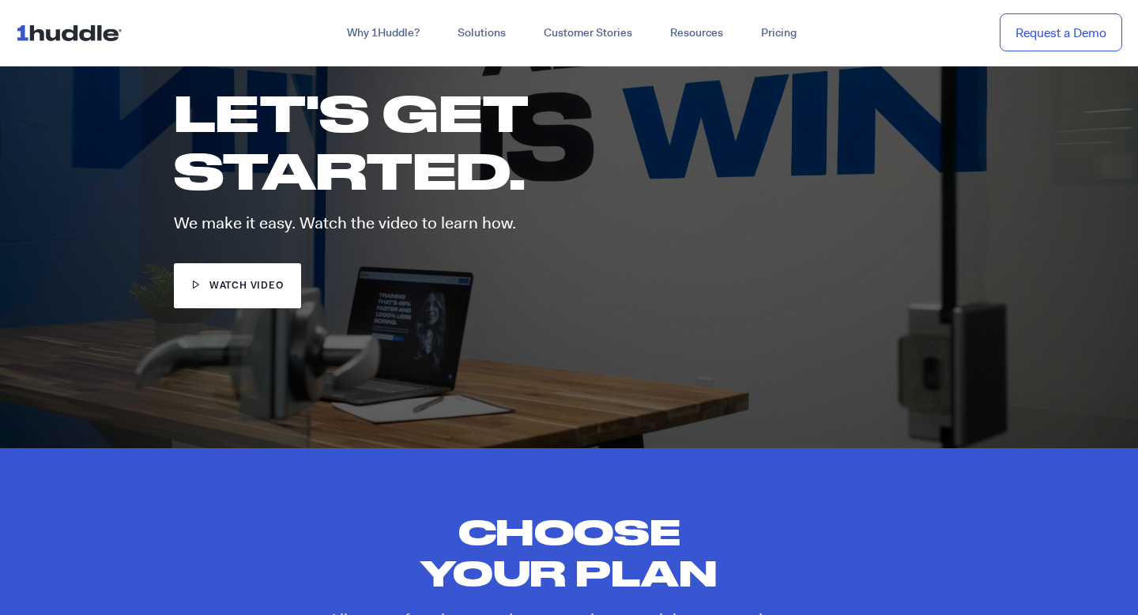
scroll to position [15, 0]
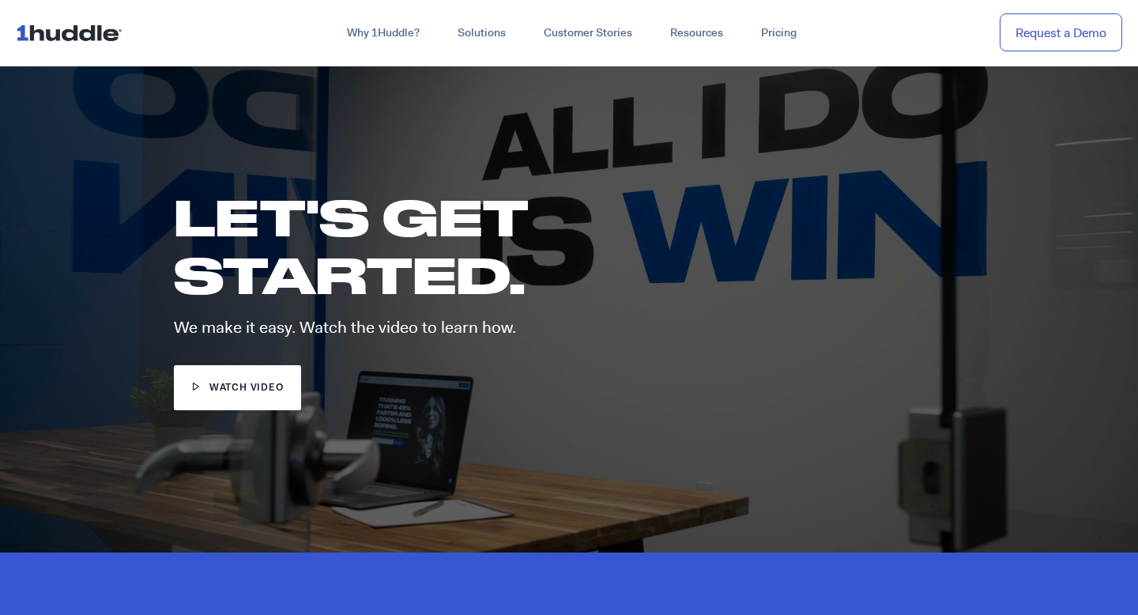
click at [257, 401] on link "watch video" at bounding box center [237, 387] width 127 height 45
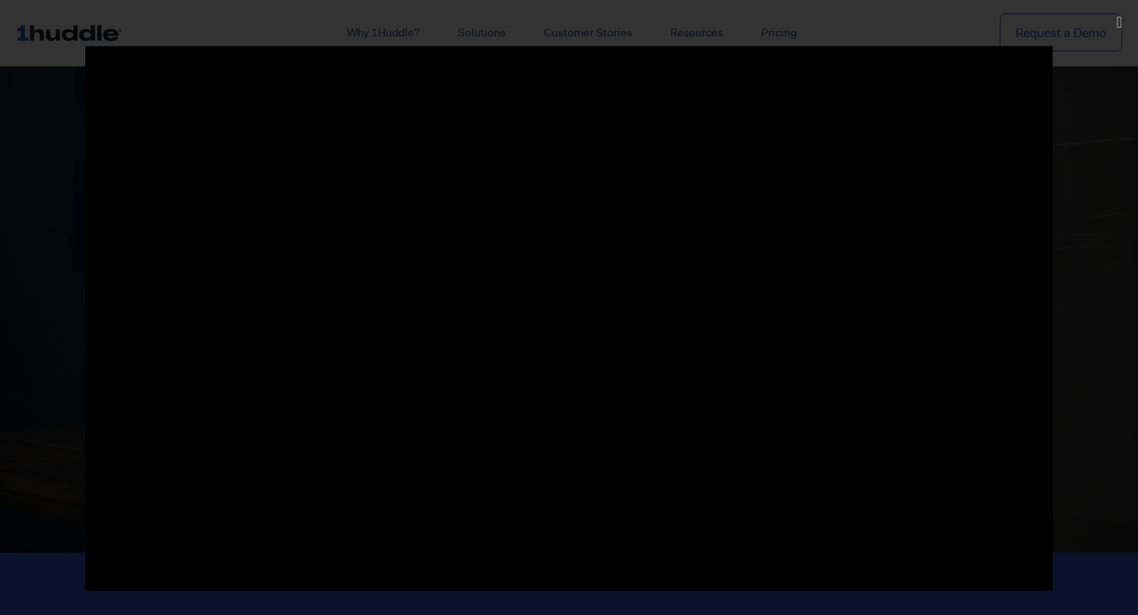
click at [1094, 400] on div at bounding box center [569, 307] width 1138 height 522
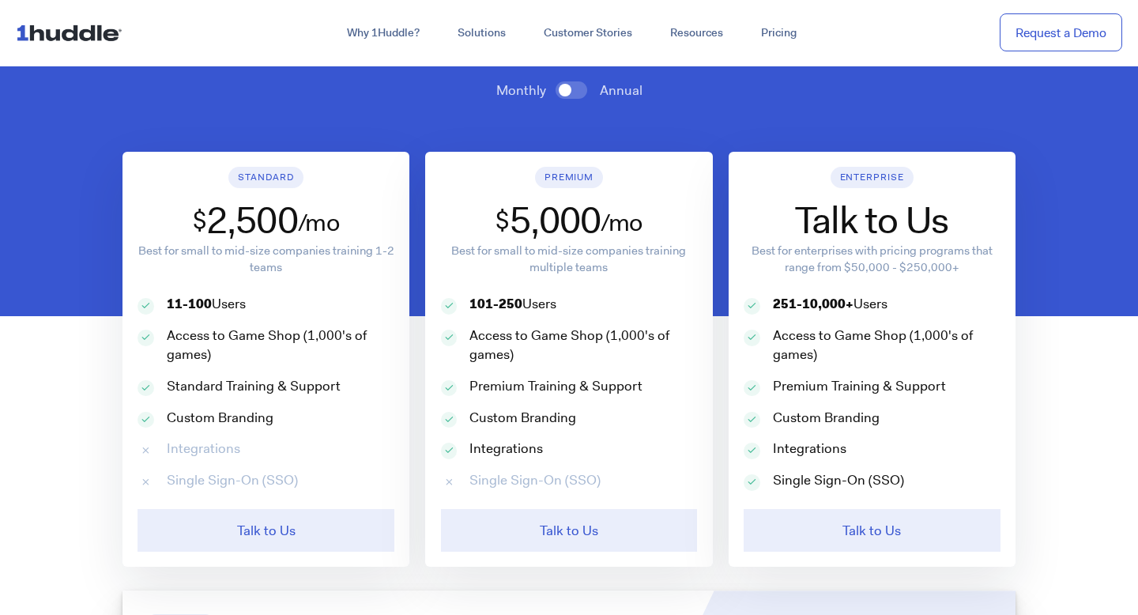
scroll to position [740, 0]
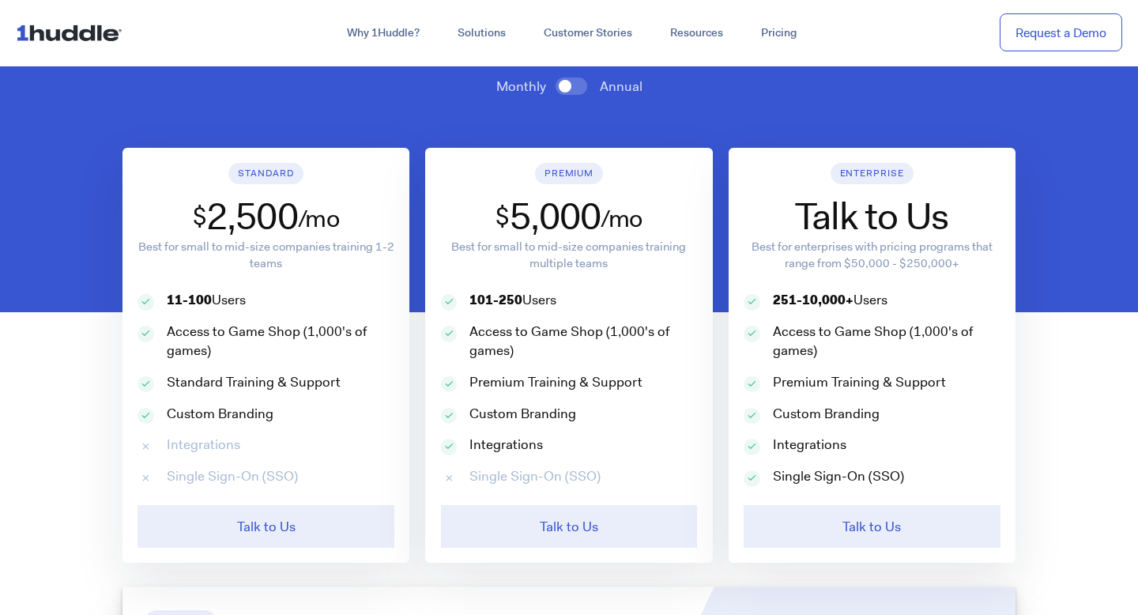
drag, startPoint x: 476, startPoint y: 302, endPoint x: 569, endPoint y: 304, distance: 93.3
click at [569, 304] on div "101-250 Users" at bounding box center [569, 307] width 257 height 32
click at [641, 419] on div "Custom Branding" at bounding box center [569, 421] width 257 height 32
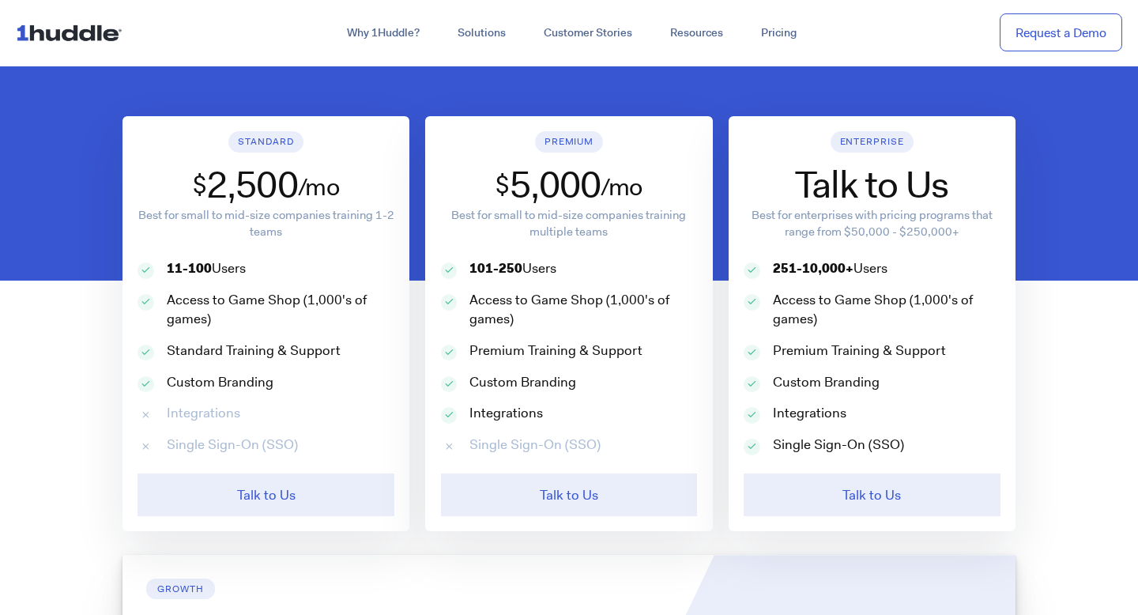
scroll to position [770, 0]
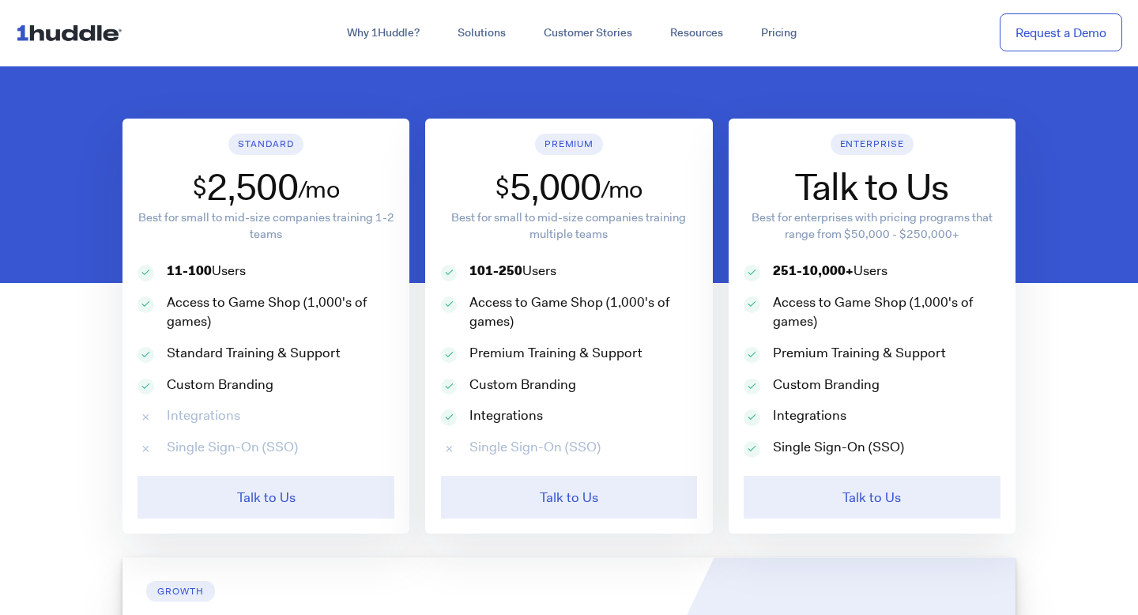
drag, startPoint x: 190, startPoint y: 265, endPoint x: 235, endPoint y: 290, distance: 51.0
click at [235, 290] on div "11-100 Users" at bounding box center [265, 278] width 257 height 32
drag, startPoint x: 216, startPoint y: 189, endPoint x: 310, endPoint y: 186, distance: 94.1
click at [310, 186] on div "$ 2,500 /mo" at bounding box center [265, 187] width 257 height 46
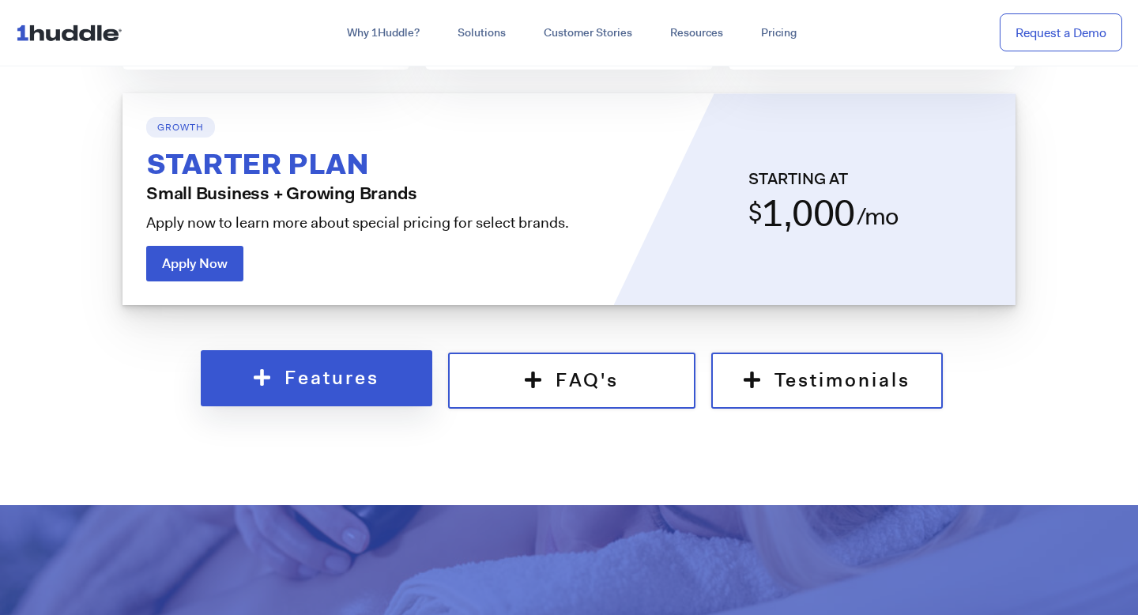
click at [372, 386] on span "Features" at bounding box center [331, 378] width 95 height 24
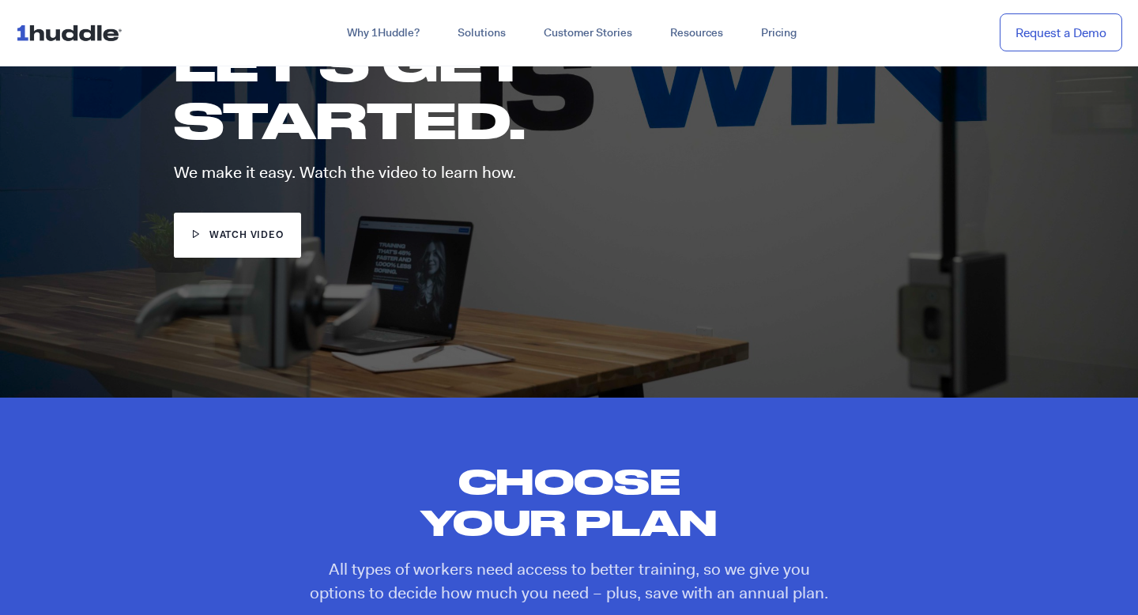
scroll to position [0, 0]
